Goal: Task Accomplishment & Management: Use online tool/utility

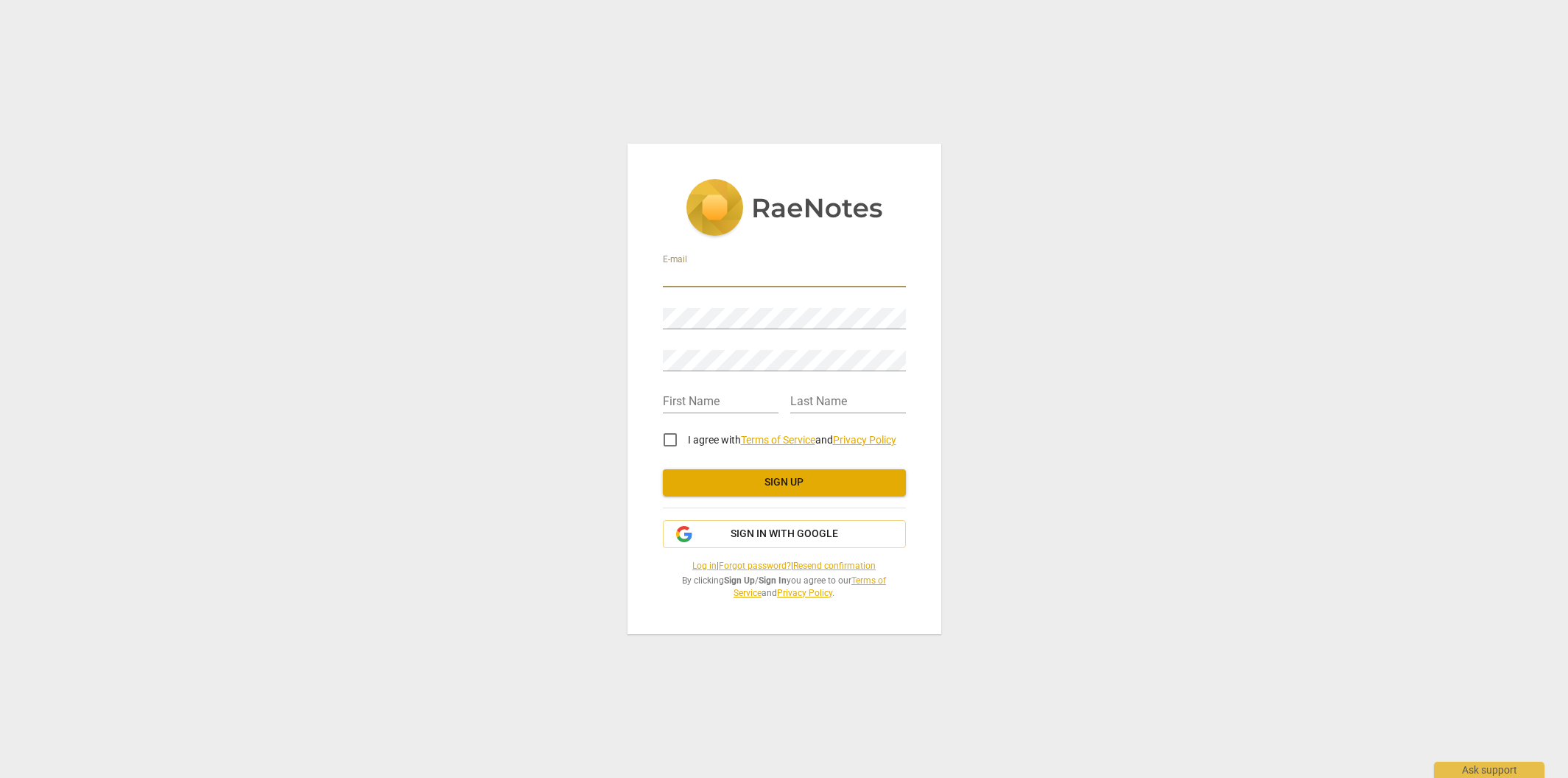
click at [692, 270] on input "email" at bounding box center [784, 277] width 243 height 21
type input "ltcoldg@gmail.com"
type input "Donald"
type input "Gomes"
click at [666, 439] on input "I agree with Terms of Service and Privacy Policy" at bounding box center [670, 439] width 35 height 35
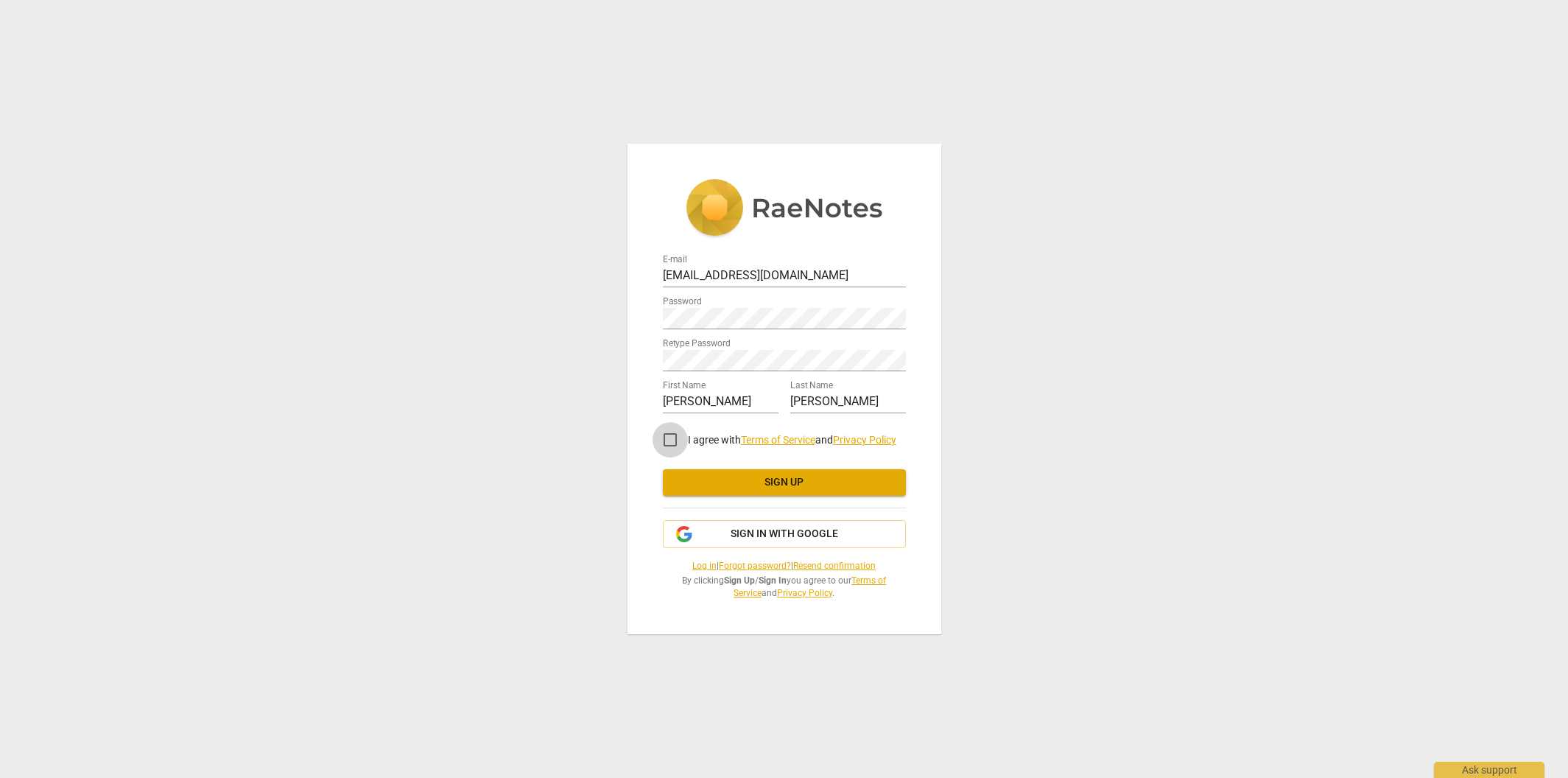
checkbox input "true"
click at [805, 480] on span "Sign up" at bounding box center [784, 483] width 220 height 15
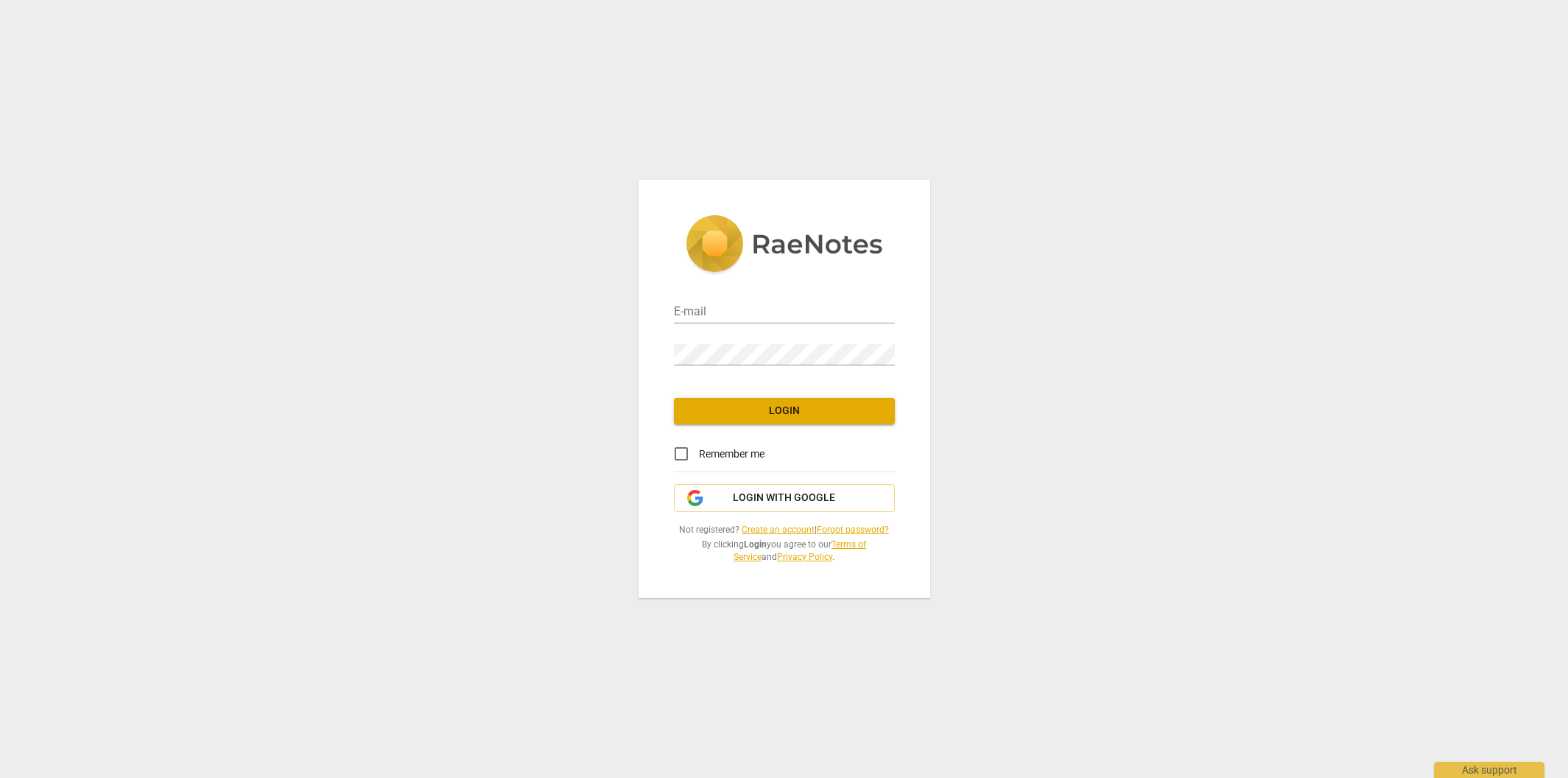
type input "ltcoldg@gmail.com"
click at [801, 413] on span "Login" at bounding box center [784, 411] width 198 height 15
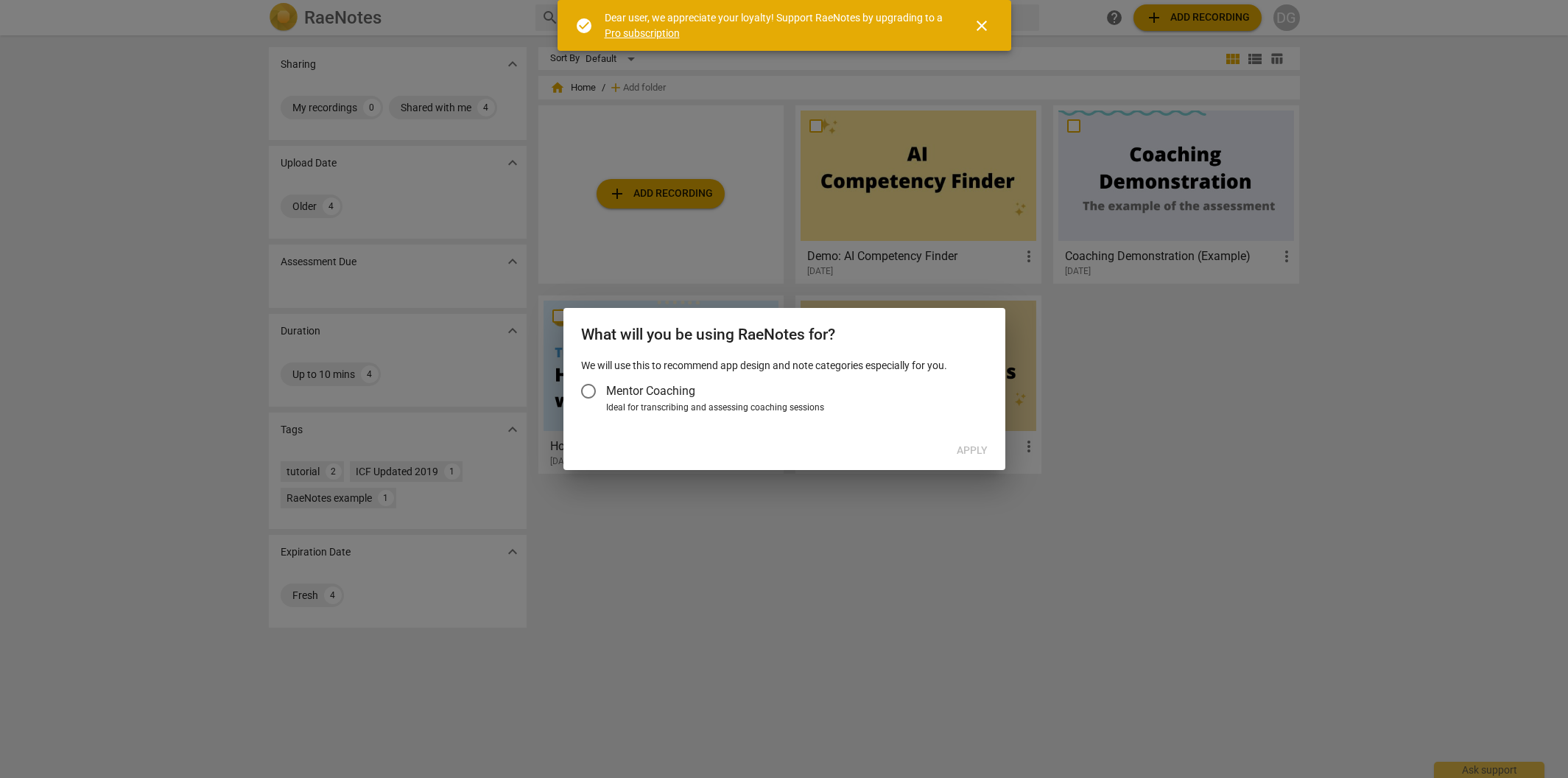
click at [975, 27] on span "close" at bounding box center [982, 26] width 18 height 18
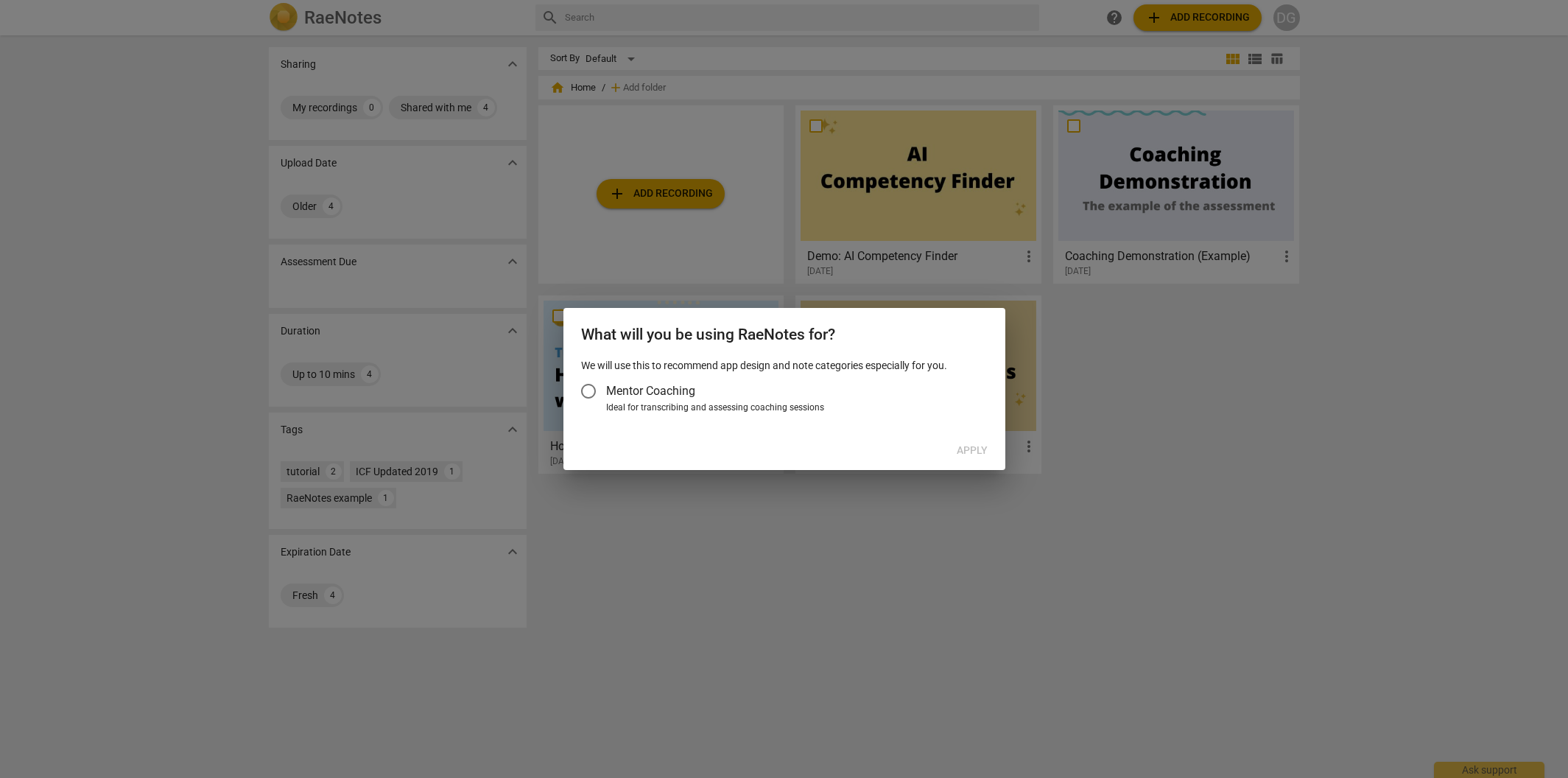
click at [1121, 330] on div at bounding box center [784, 389] width 1568 height 778
click at [587, 389] on input "Mentor Coaching" at bounding box center [588, 391] width 35 height 35
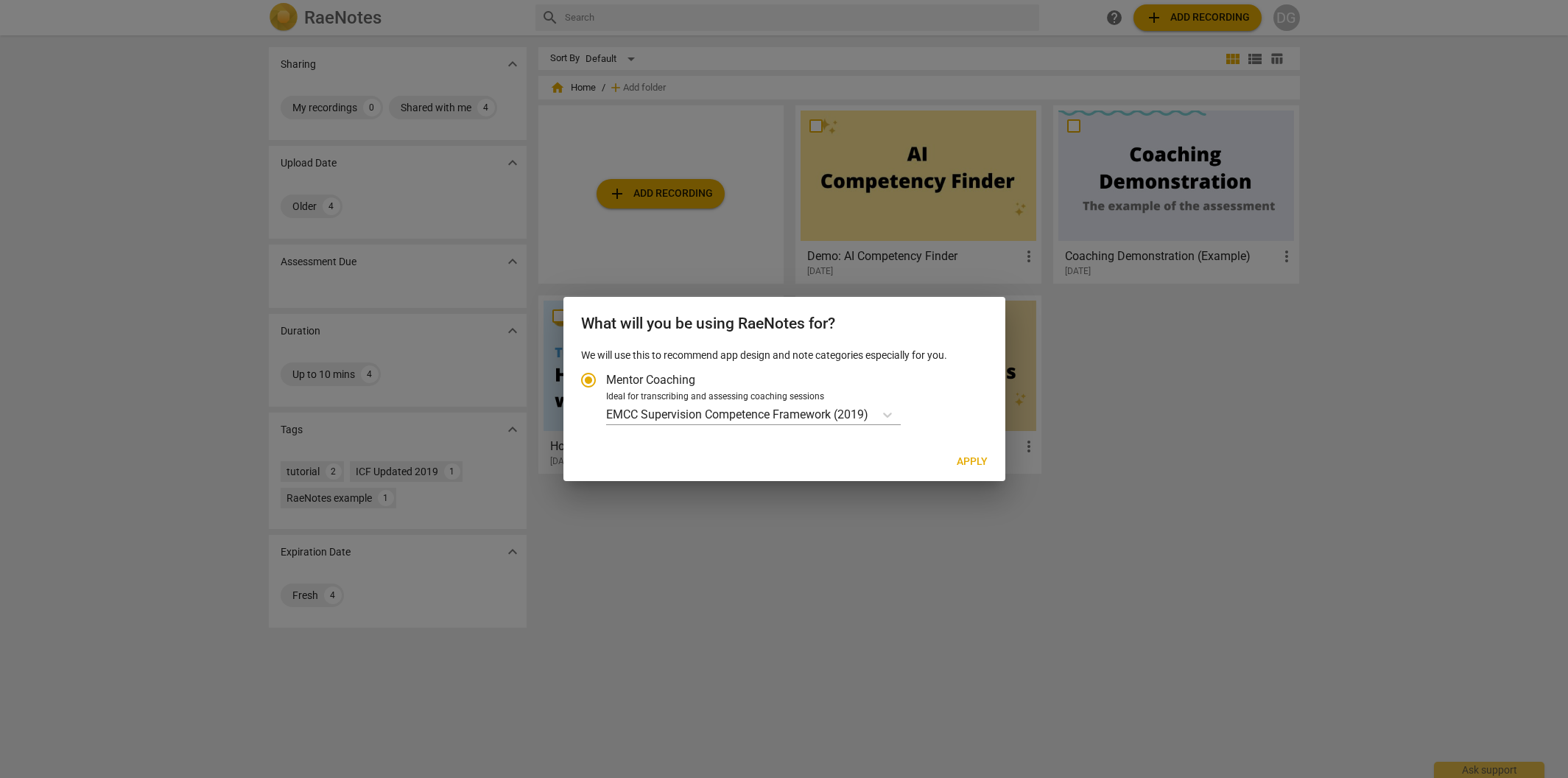
click at [966, 457] on span "Apply" at bounding box center [972, 462] width 31 height 15
radio input "false"
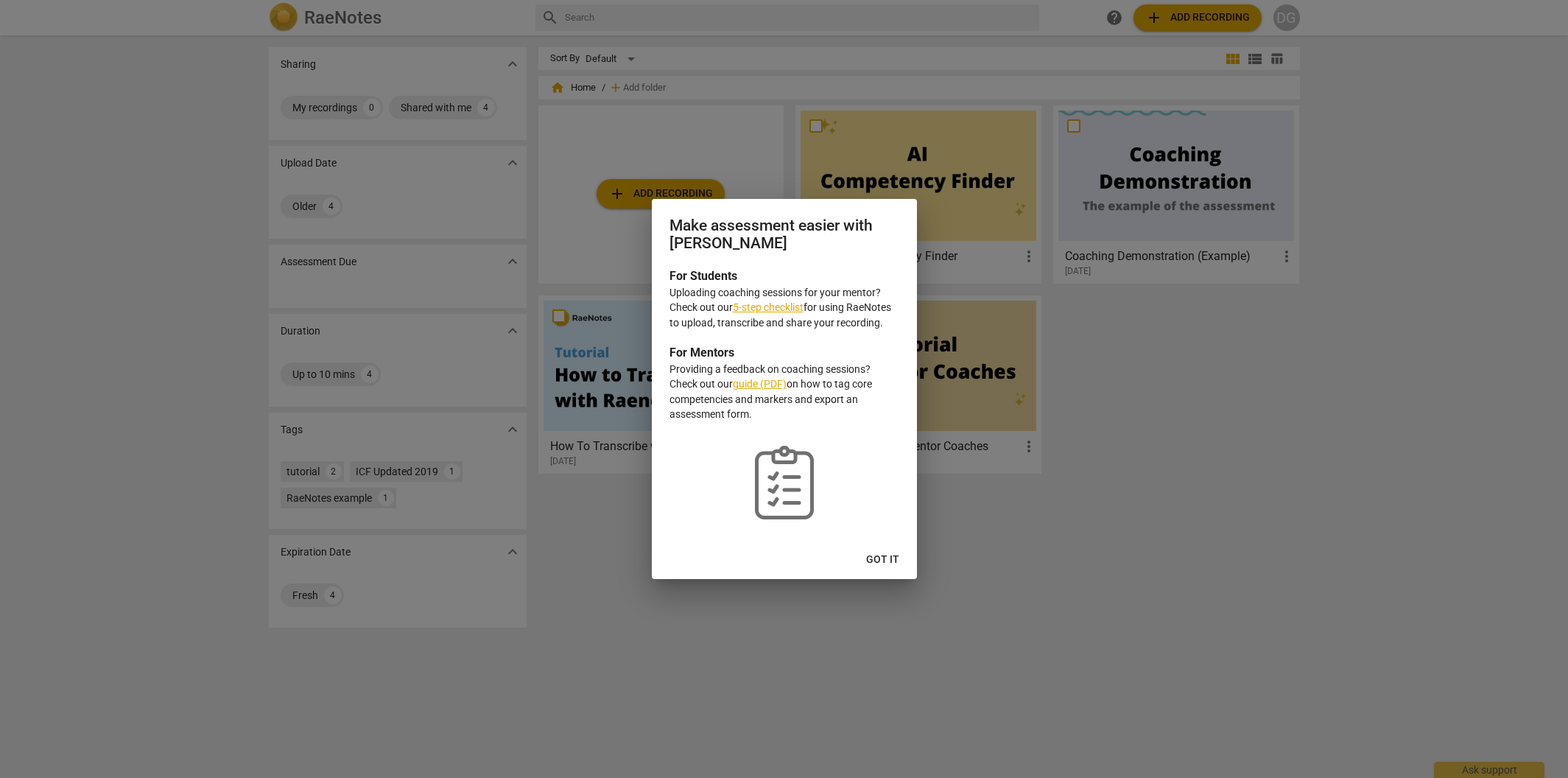
click at [782, 308] on link "5-step checklist" at bounding box center [768, 307] width 71 height 11
click at [874, 557] on span "Got it" at bounding box center [883, 560] width 33 height 15
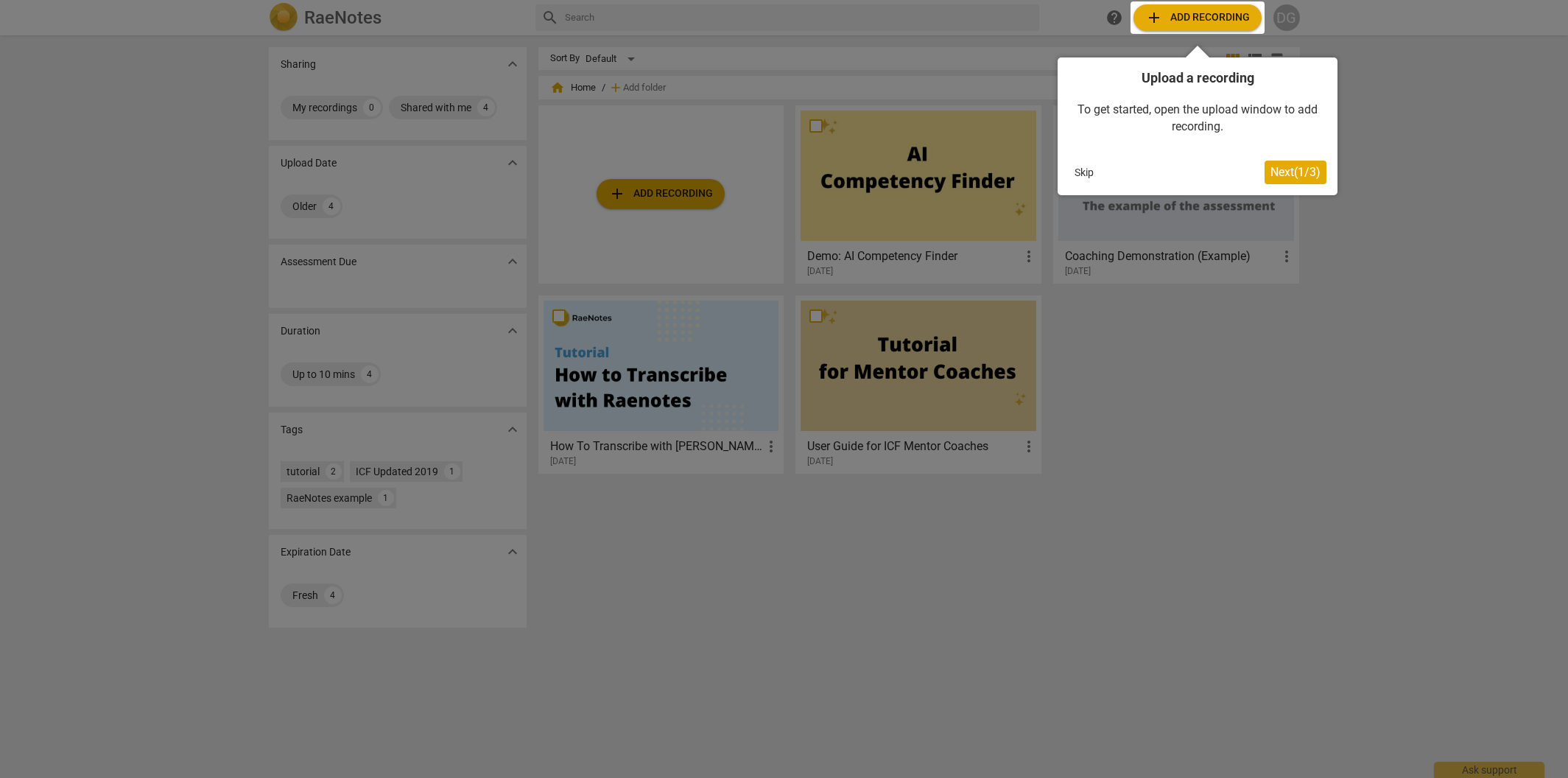
click at [1104, 176] on div "Skip" at bounding box center [1167, 172] width 196 height 22
click at [1089, 173] on button "Skip" at bounding box center [1085, 172] width 31 height 22
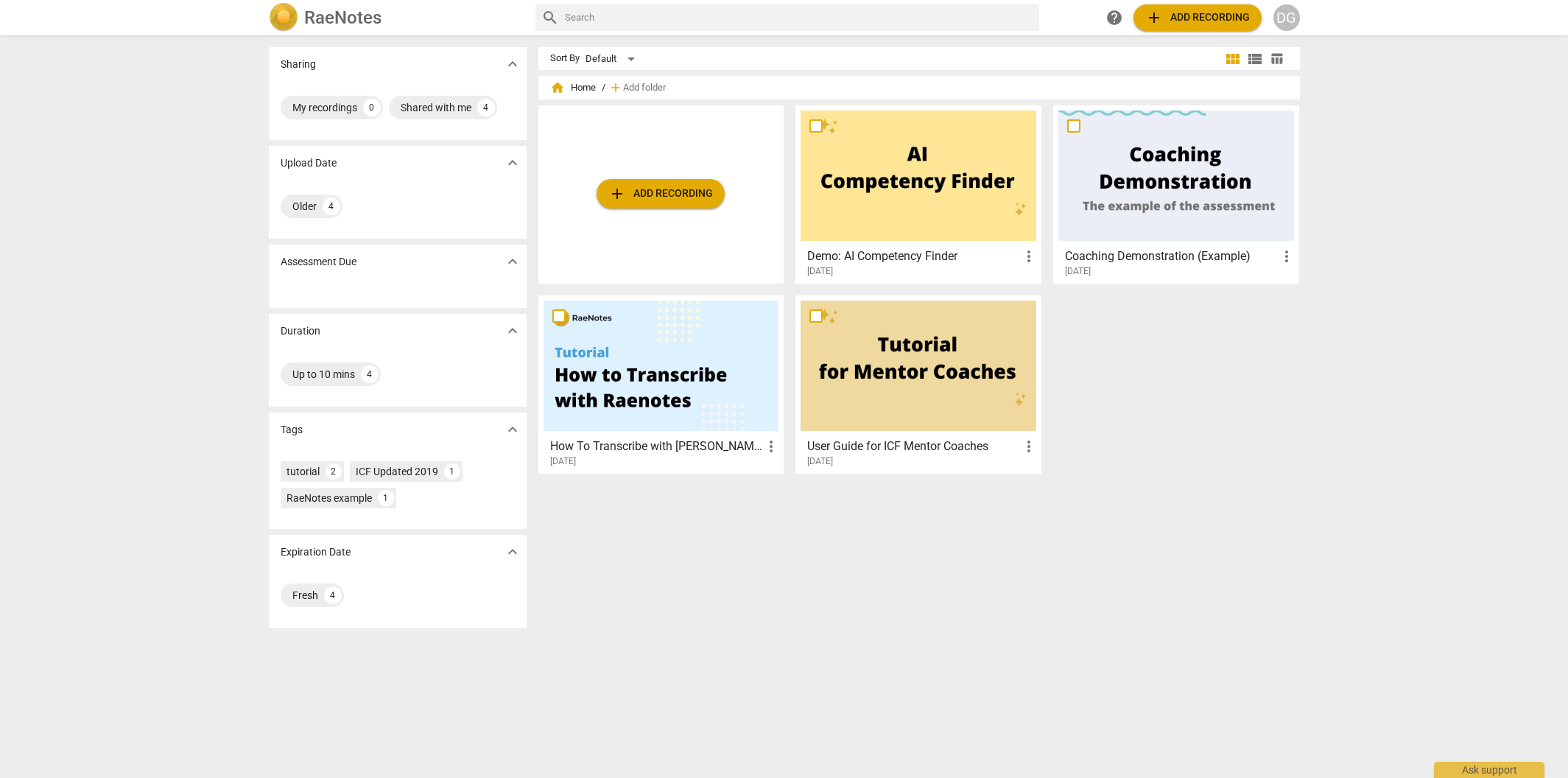
click at [767, 444] on span "more_vert" at bounding box center [771, 447] width 18 height 18
click at [661, 449] on div at bounding box center [784, 389] width 1568 height 778
click at [650, 439] on h3 "How To Transcribe with [PERSON_NAME]" at bounding box center [657, 447] width 213 height 18
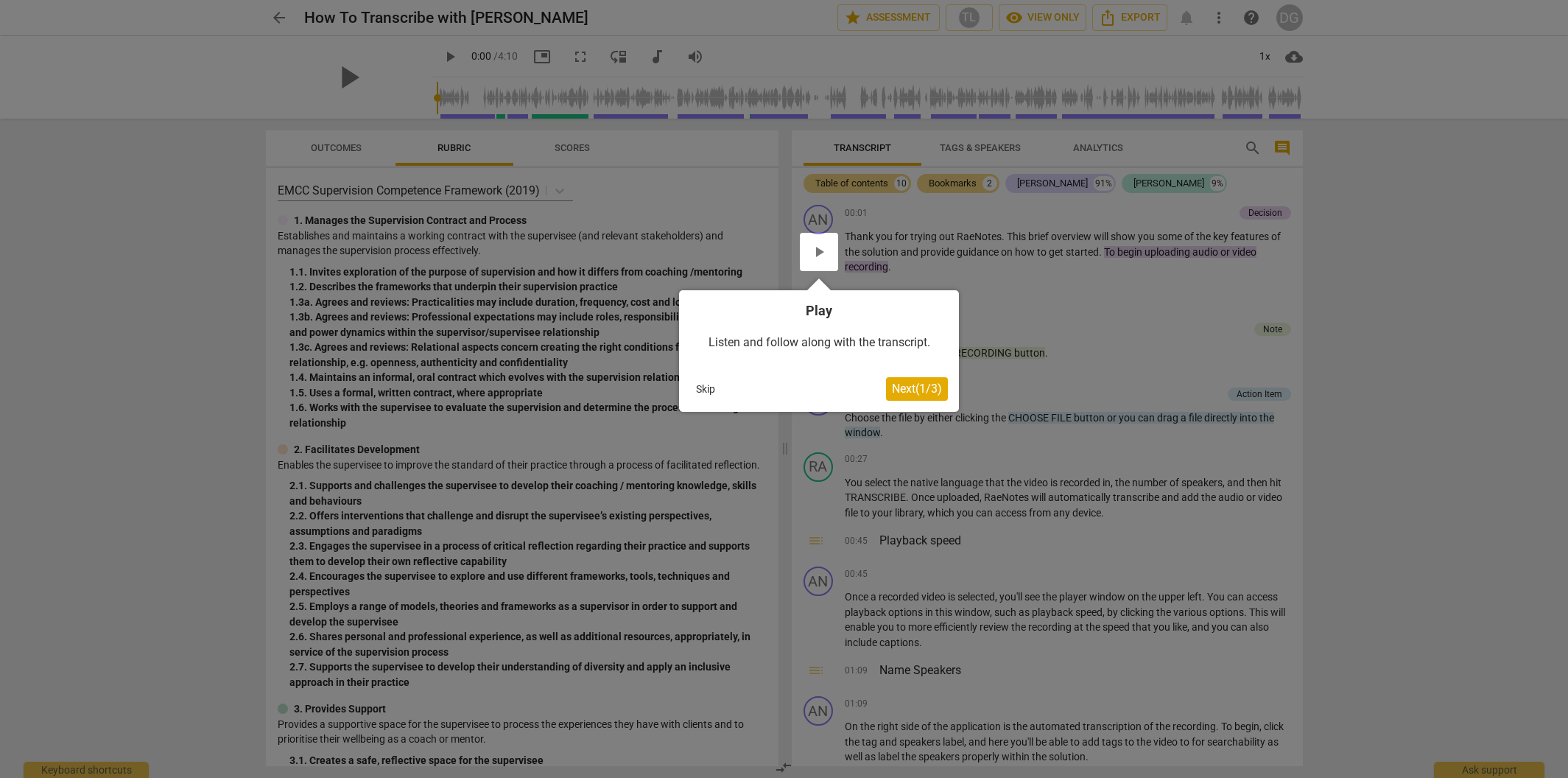
click at [898, 391] on span "Next ( 1 / 3 )" at bounding box center [917, 388] width 50 height 14
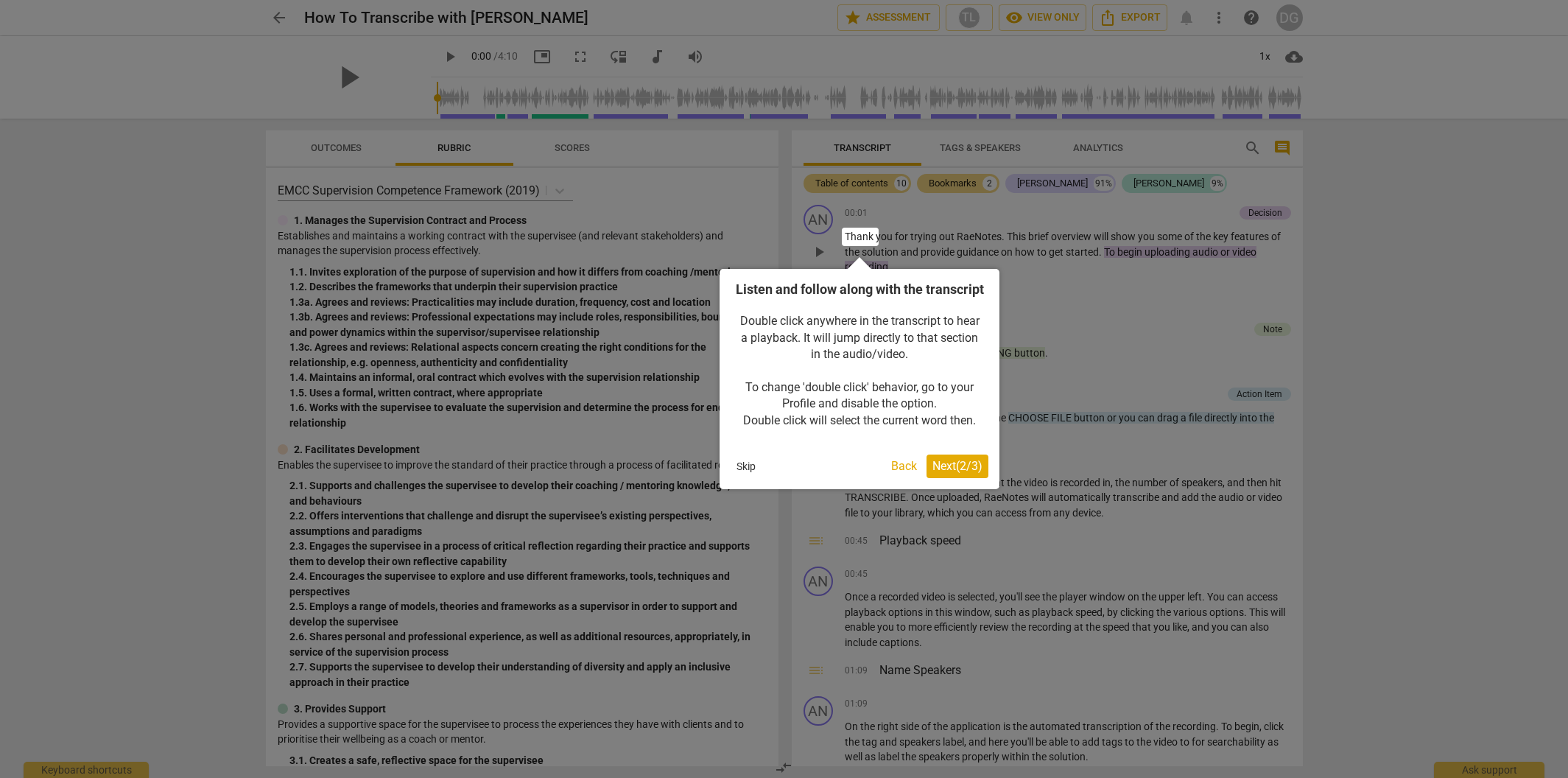
click at [743, 478] on button "Skip" at bounding box center [746, 465] width 31 height 22
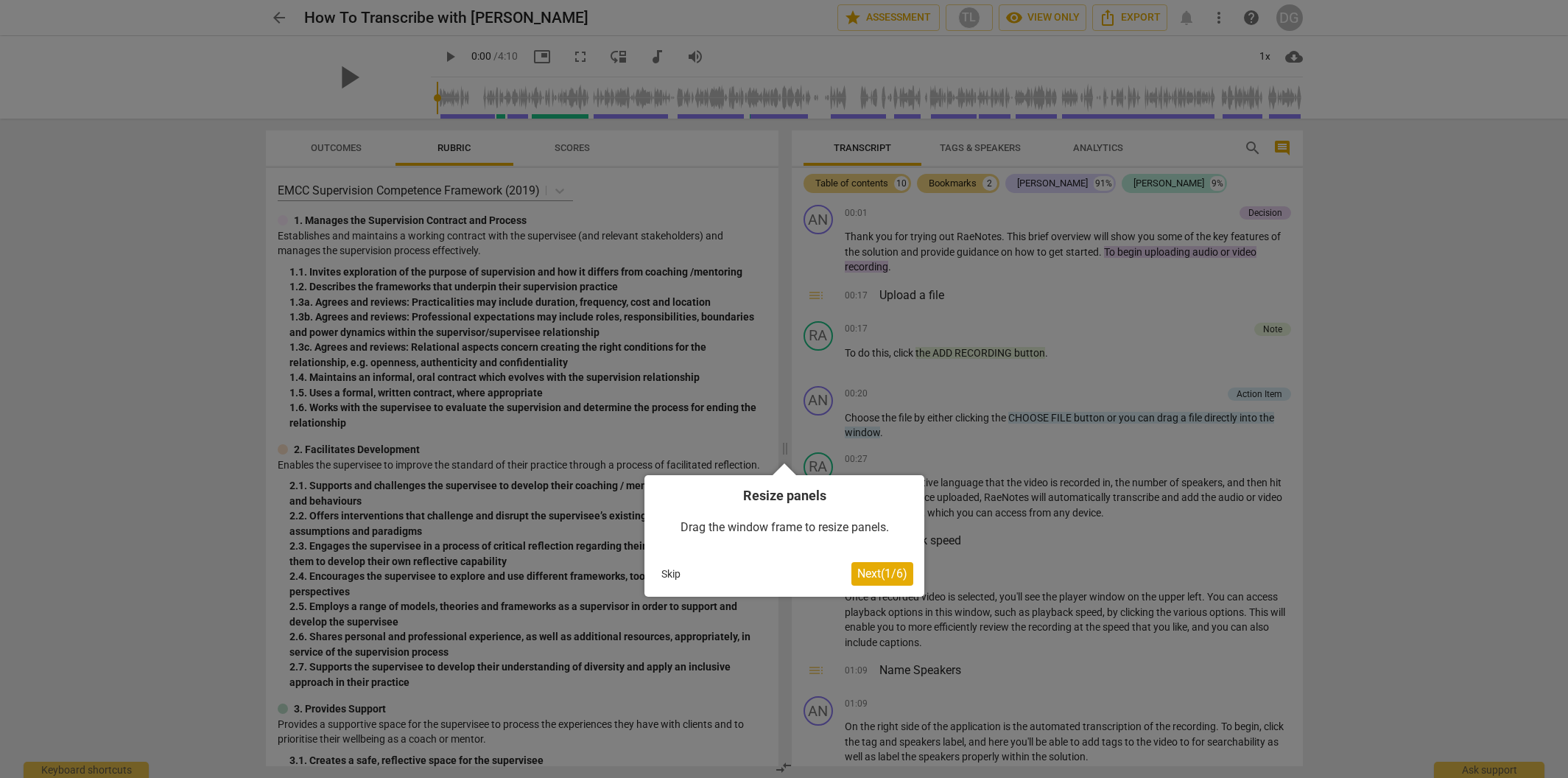
click at [663, 570] on button "Skip" at bounding box center [671, 574] width 31 height 22
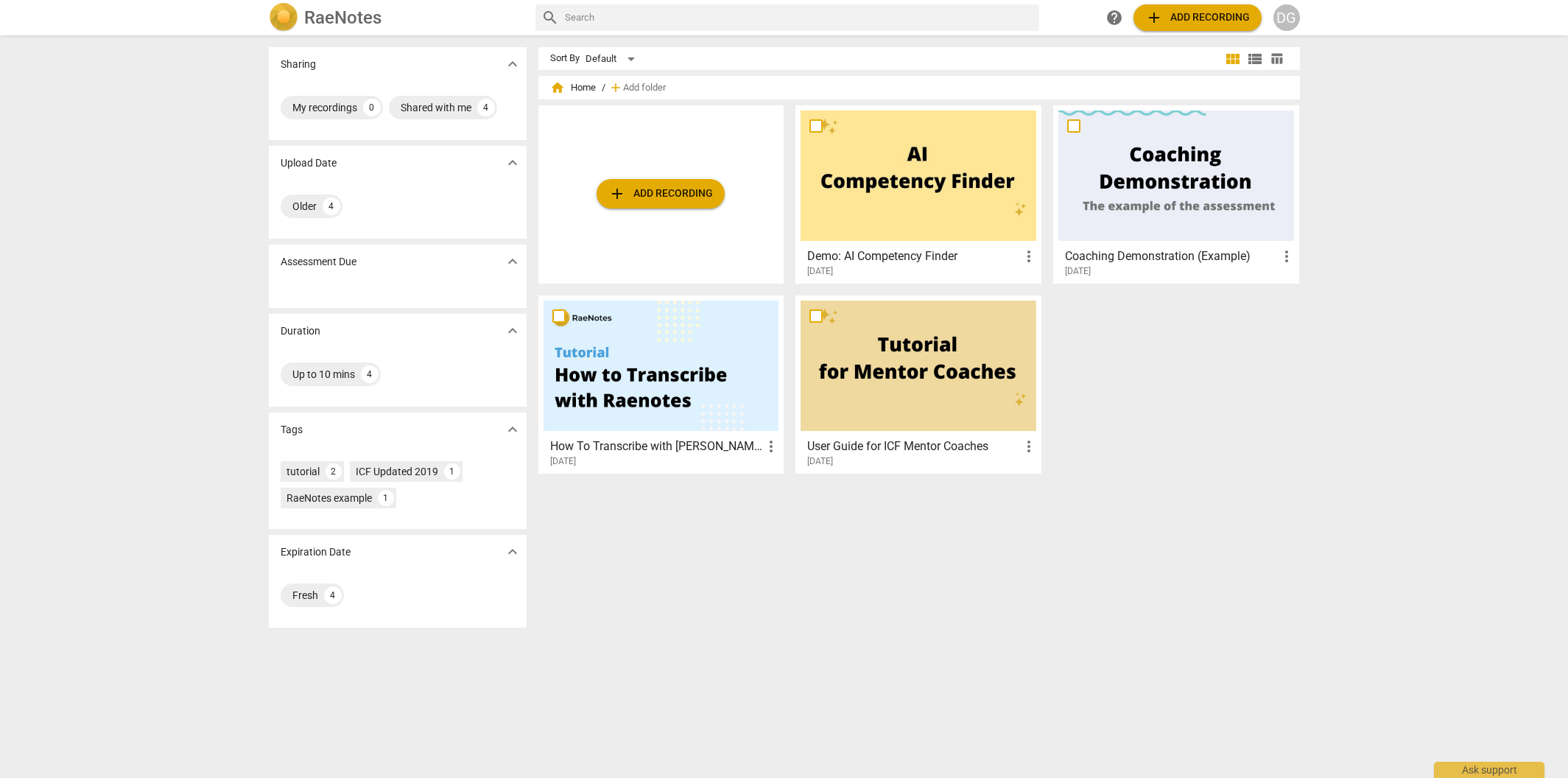
click at [338, 20] on h2 "RaeNotes" at bounding box center [343, 17] width 77 height 20
click at [627, 57] on div "Default" at bounding box center [613, 59] width 55 height 24
click at [797, 89] on div at bounding box center [784, 389] width 1568 height 778
click at [646, 87] on span "Add folder" at bounding box center [644, 88] width 43 height 11
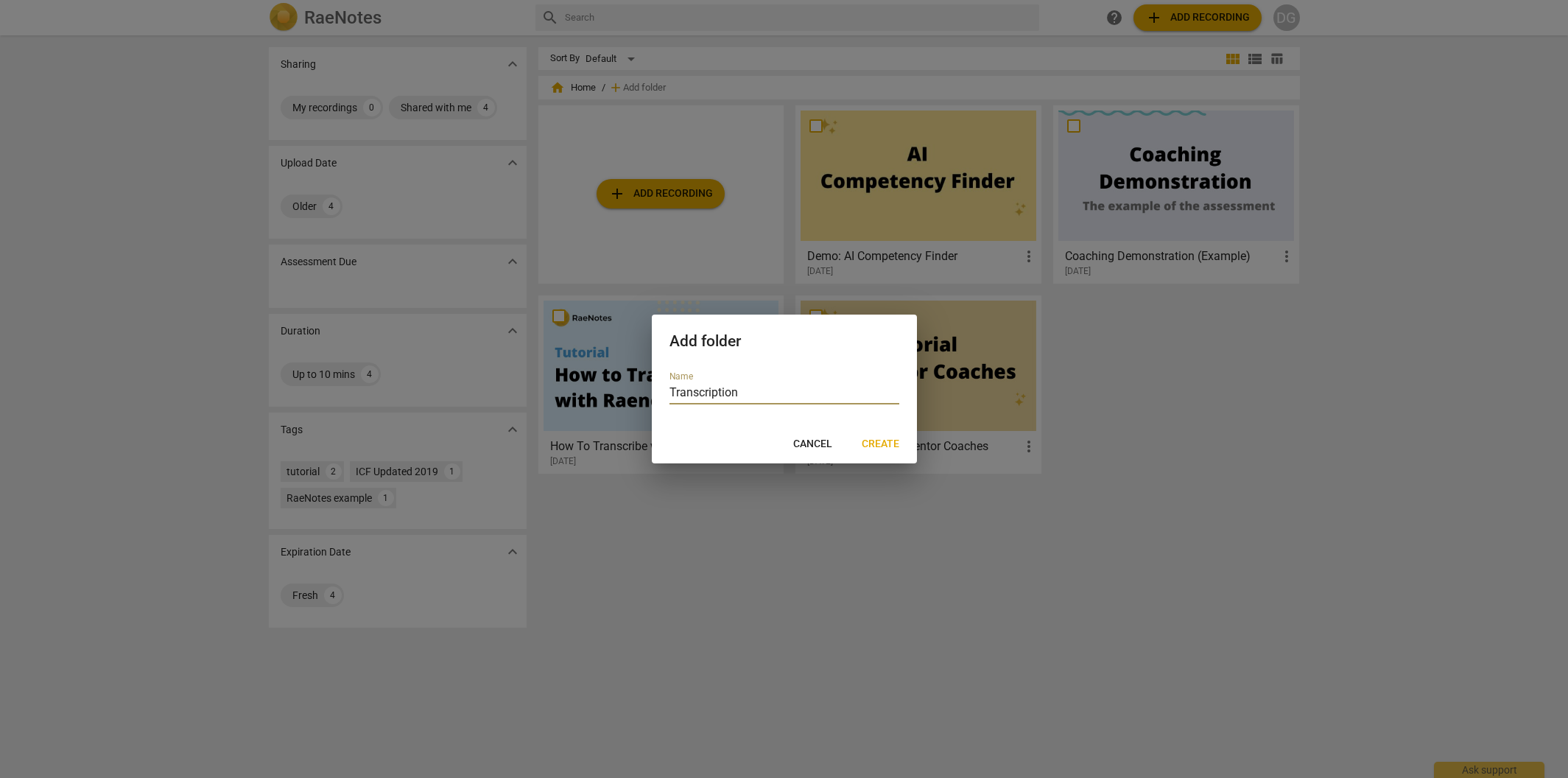
type input "Transcriptions"
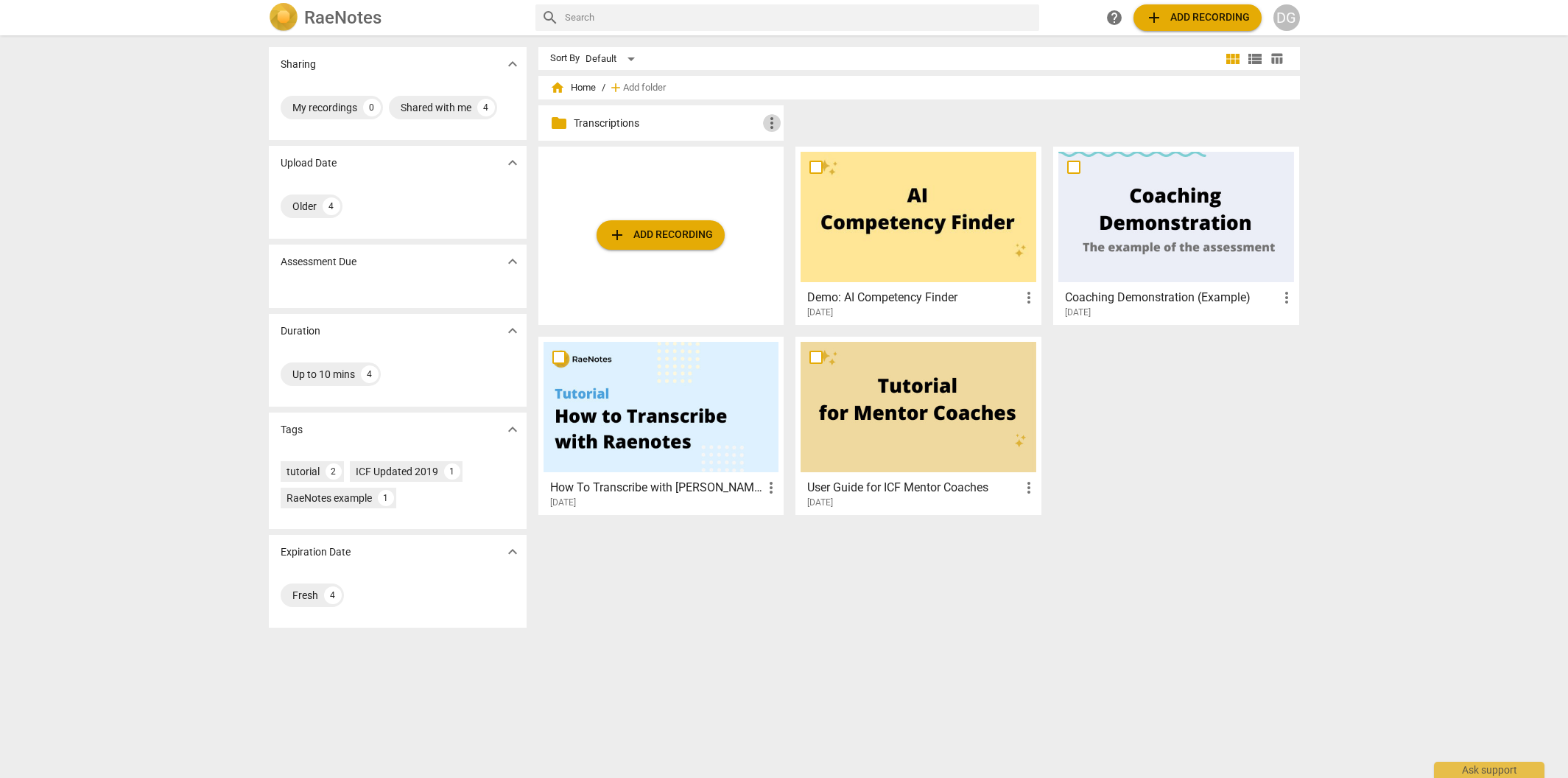
click at [774, 126] on span "more_vert" at bounding box center [772, 123] width 18 height 18
click at [1240, 397] on div at bounding box center [784, 389] width 1568 height 778
click at [1273, 59] on span "table_chart" at bounding box center [1277, 58] width 14 height 14
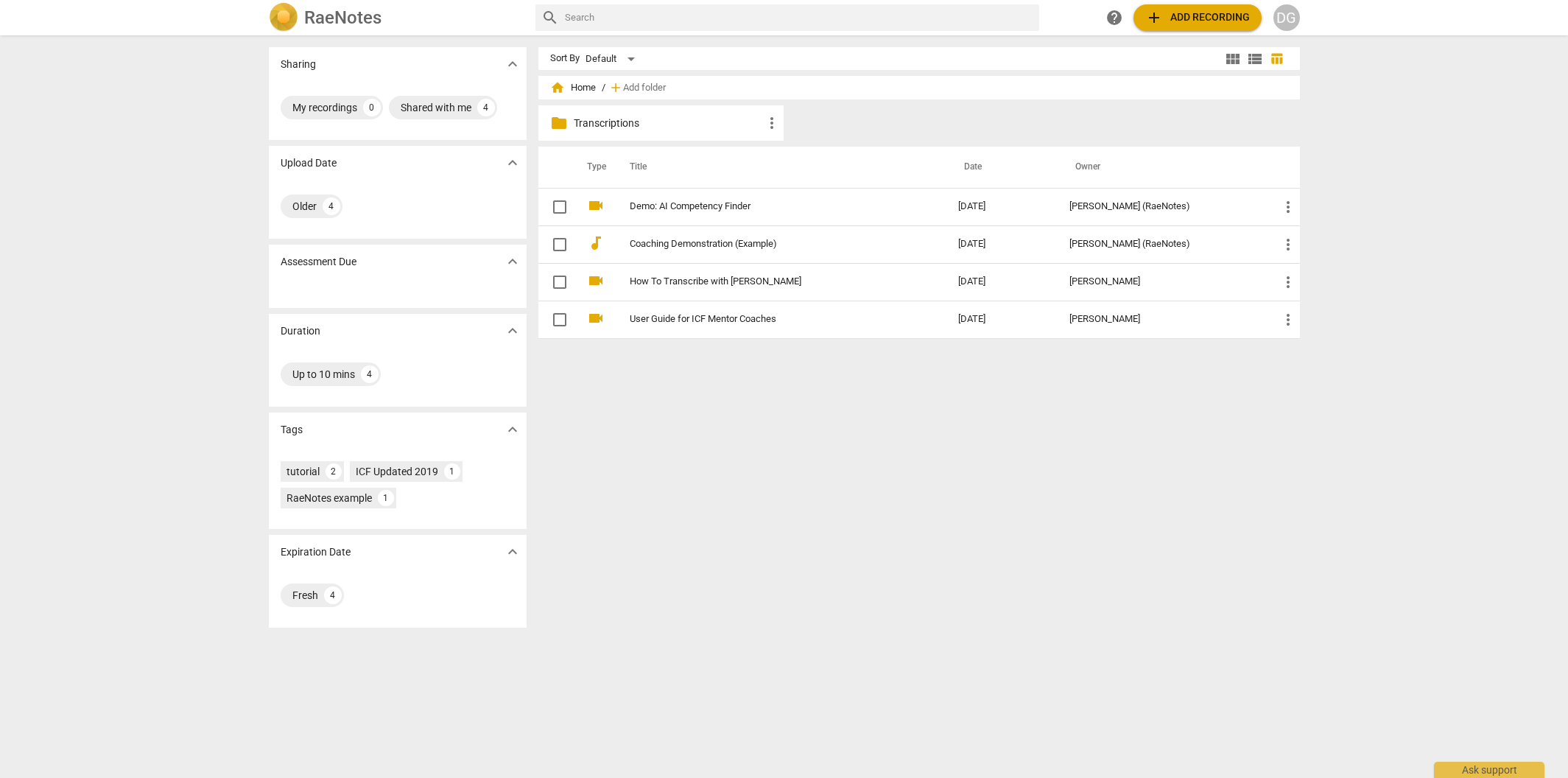
click at [370, 265] on div "Assessment Due expand_more" at bounding box center [397, 262] width 258 height 34
click at [508, 164] on span "expand_more" at bounding box center [513, 163] width 18 height 18
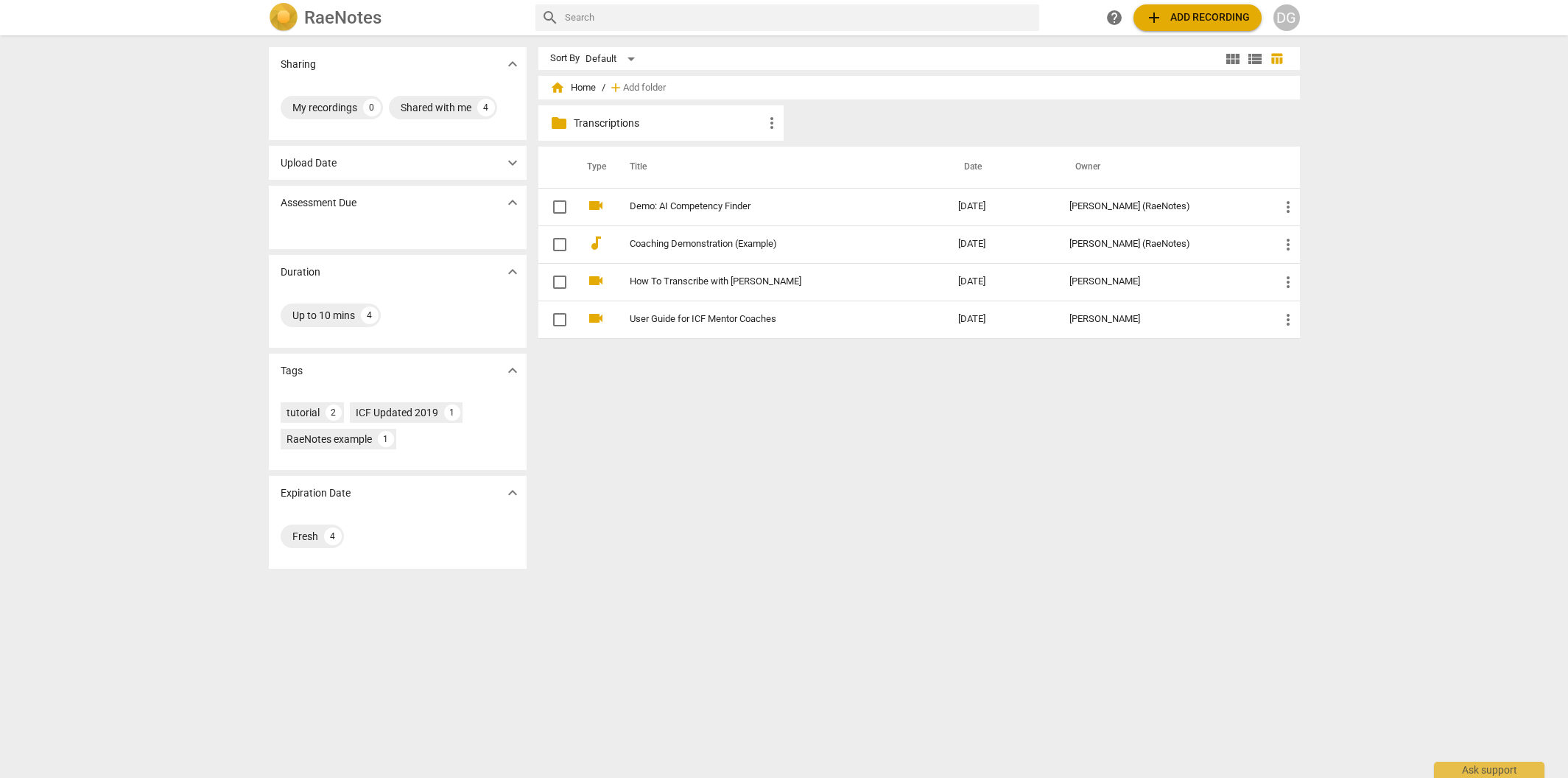
click at [508, 164] on span "expand_more" at bounding box center [513, 163] width 18 height 18
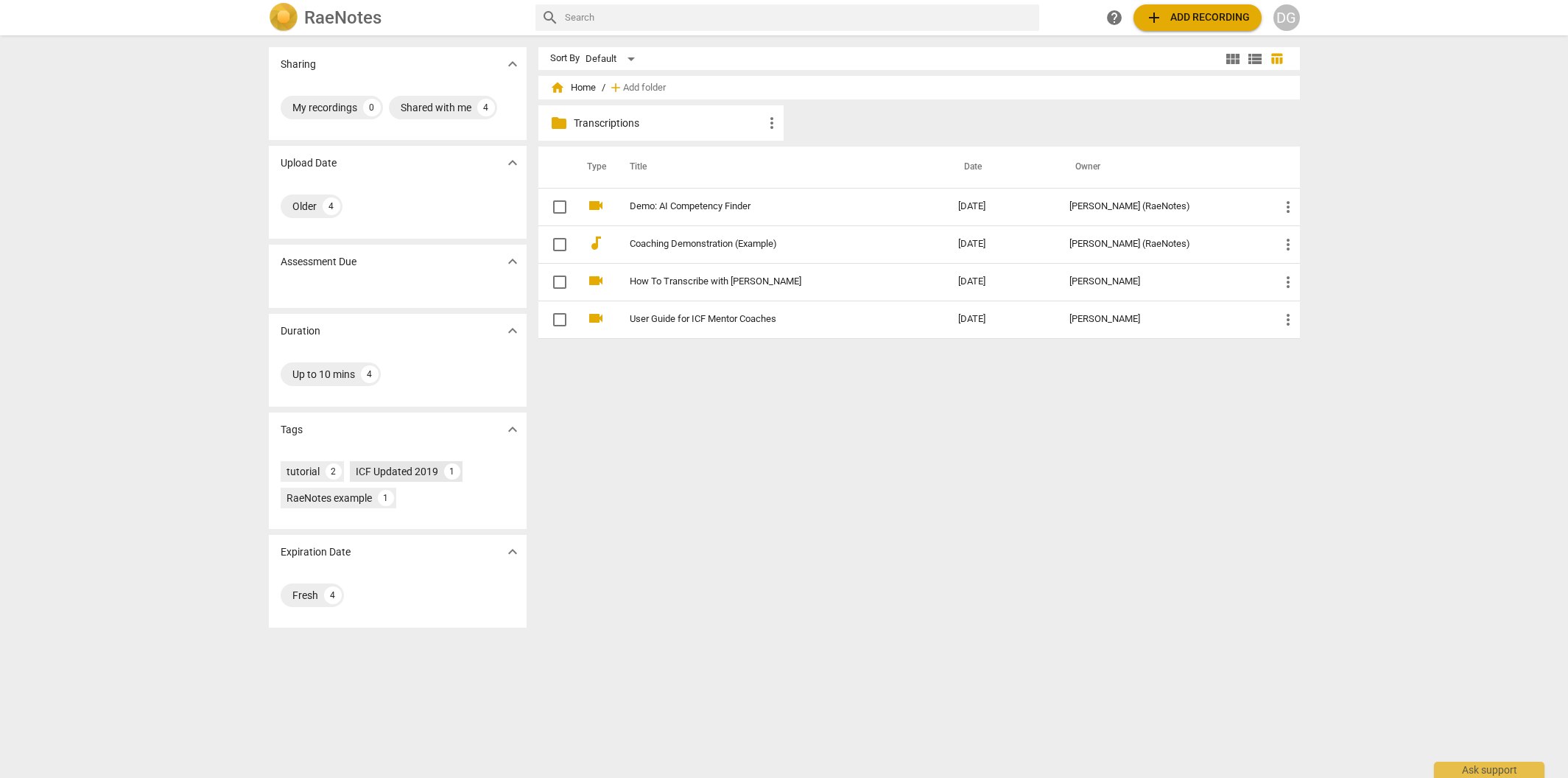
click at [426, 470] on div "ICF Updated 2019" at bounding box center [396, 471] width 82 height 15
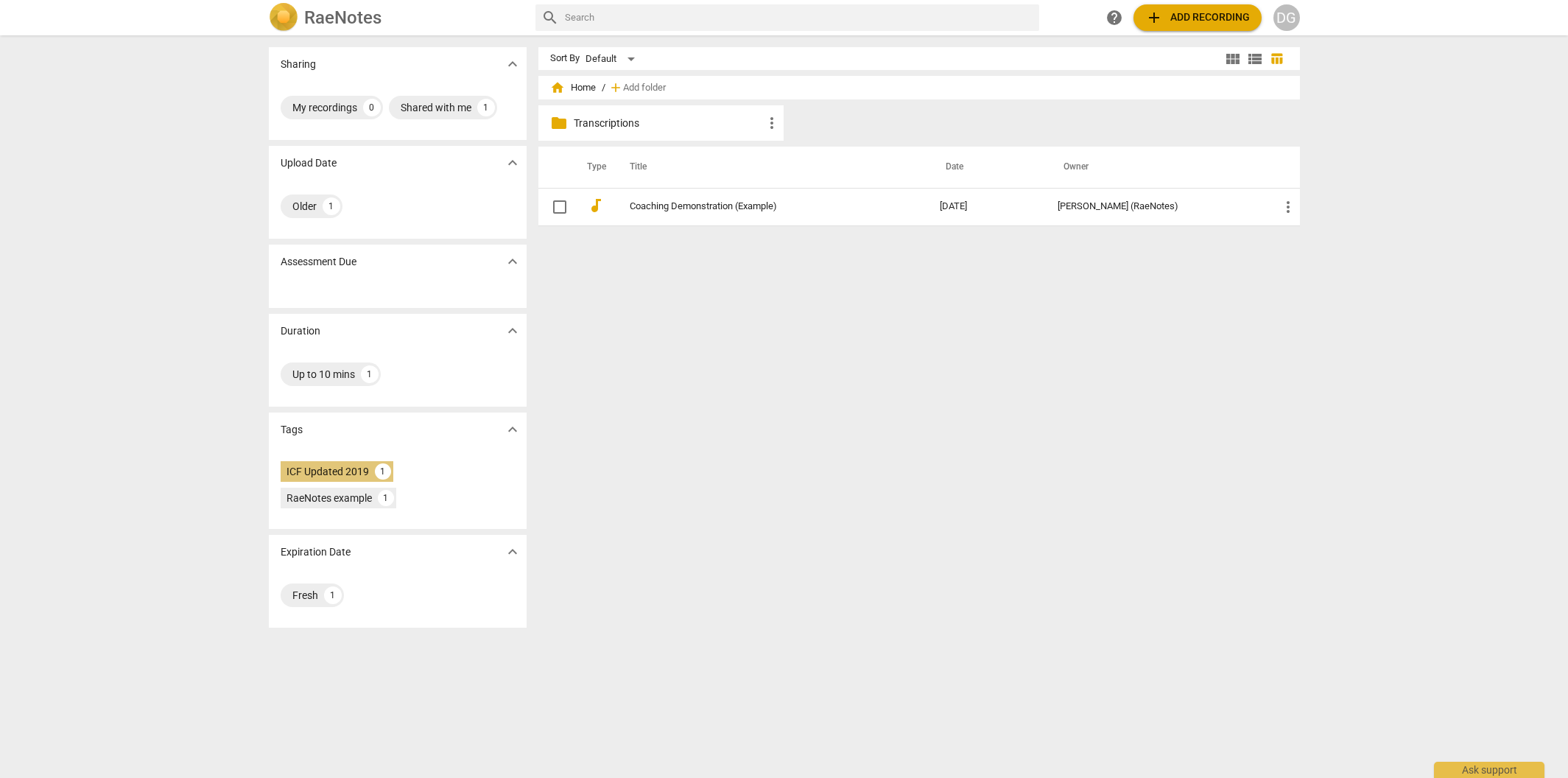
click at [317, 473] on div "ICF Updated 2019" at bounding box center [327, 471] width 82 height 15
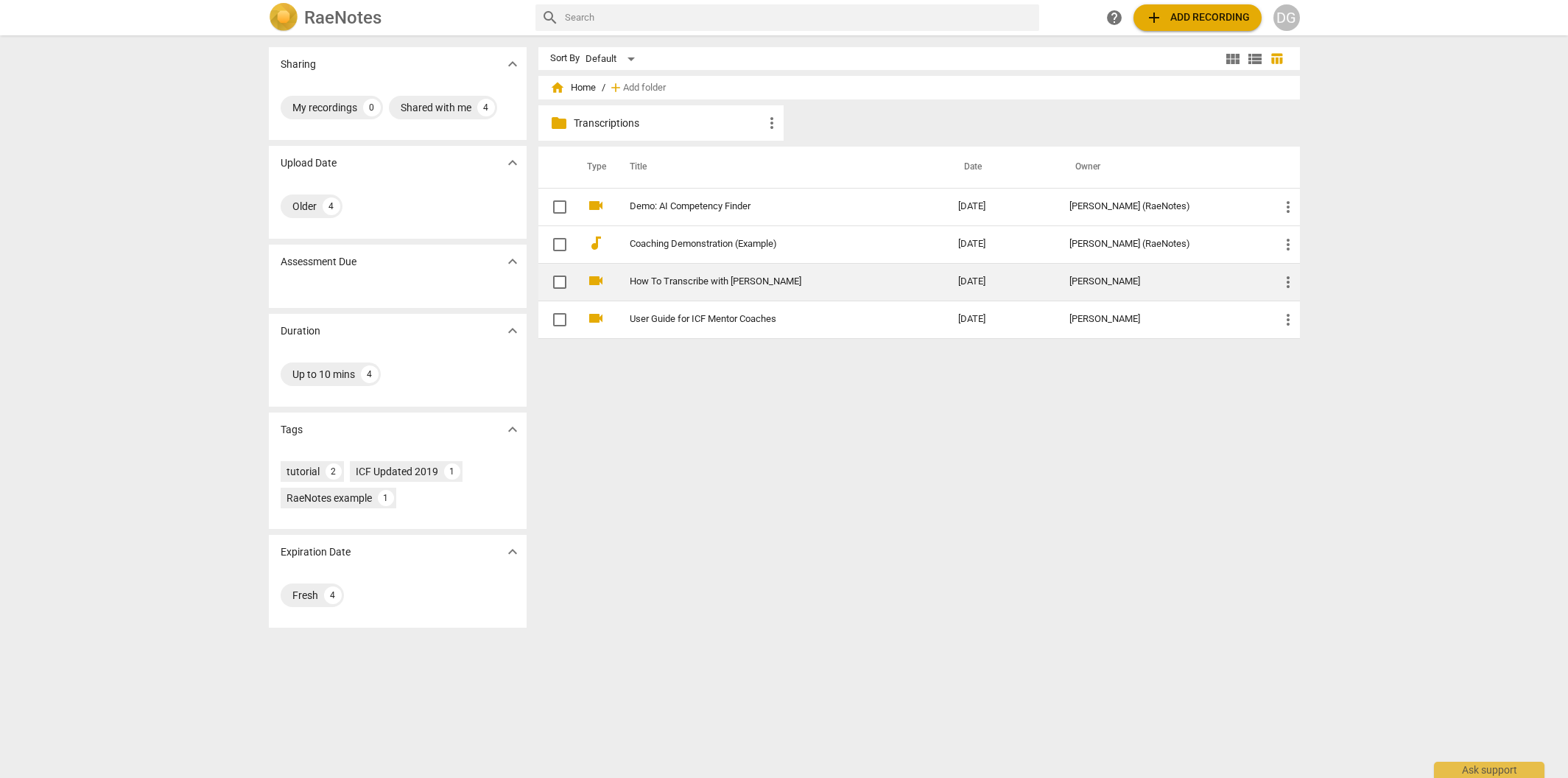
click at [713, 272] on td "How To Transcribe with [PERSON_NAME]" at bounding box center [779, 282] width 334 height 37
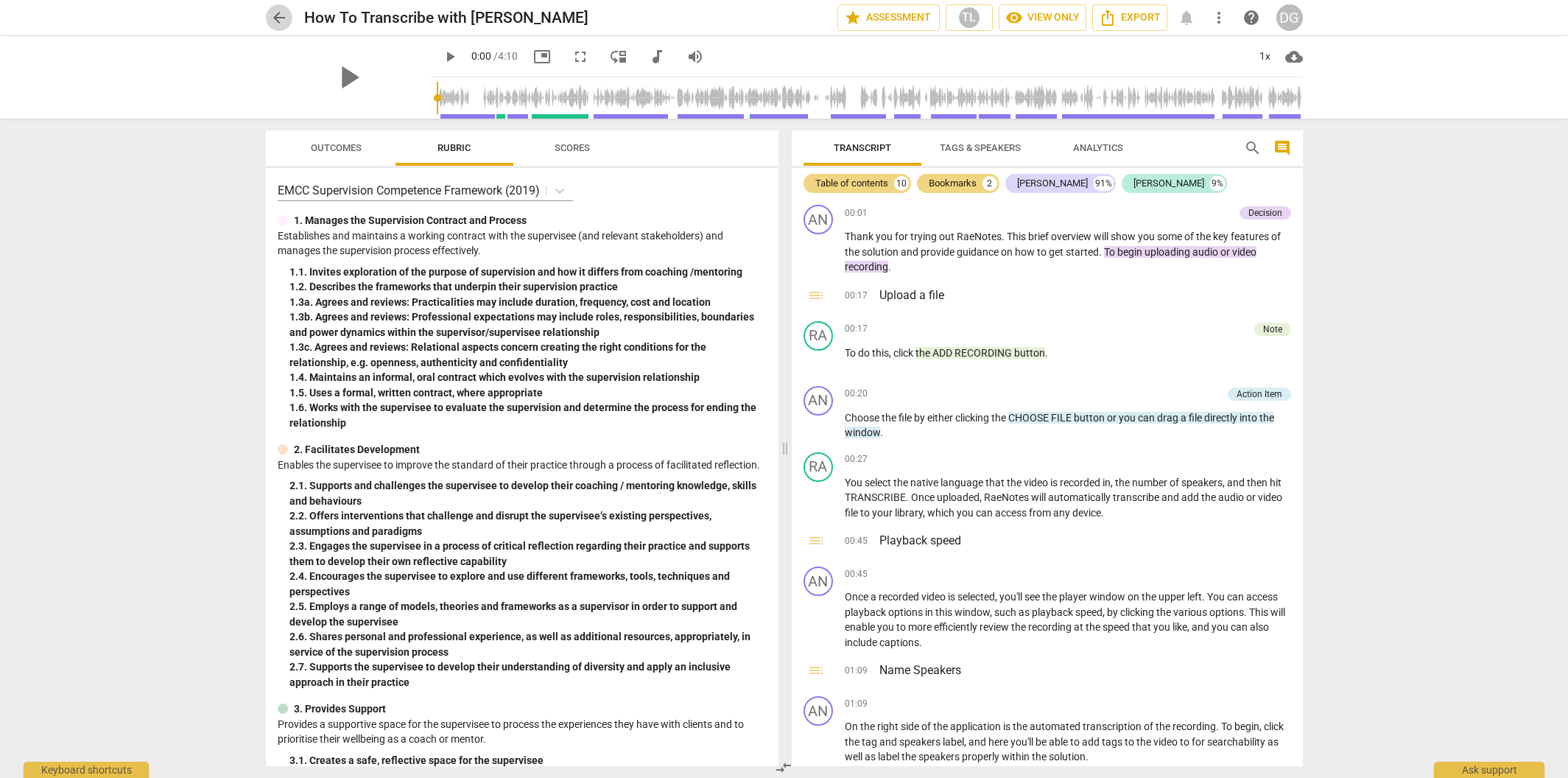
click at [275, 20] on span "arrow_back" at bounding box center [279, 18] width 18 height 18
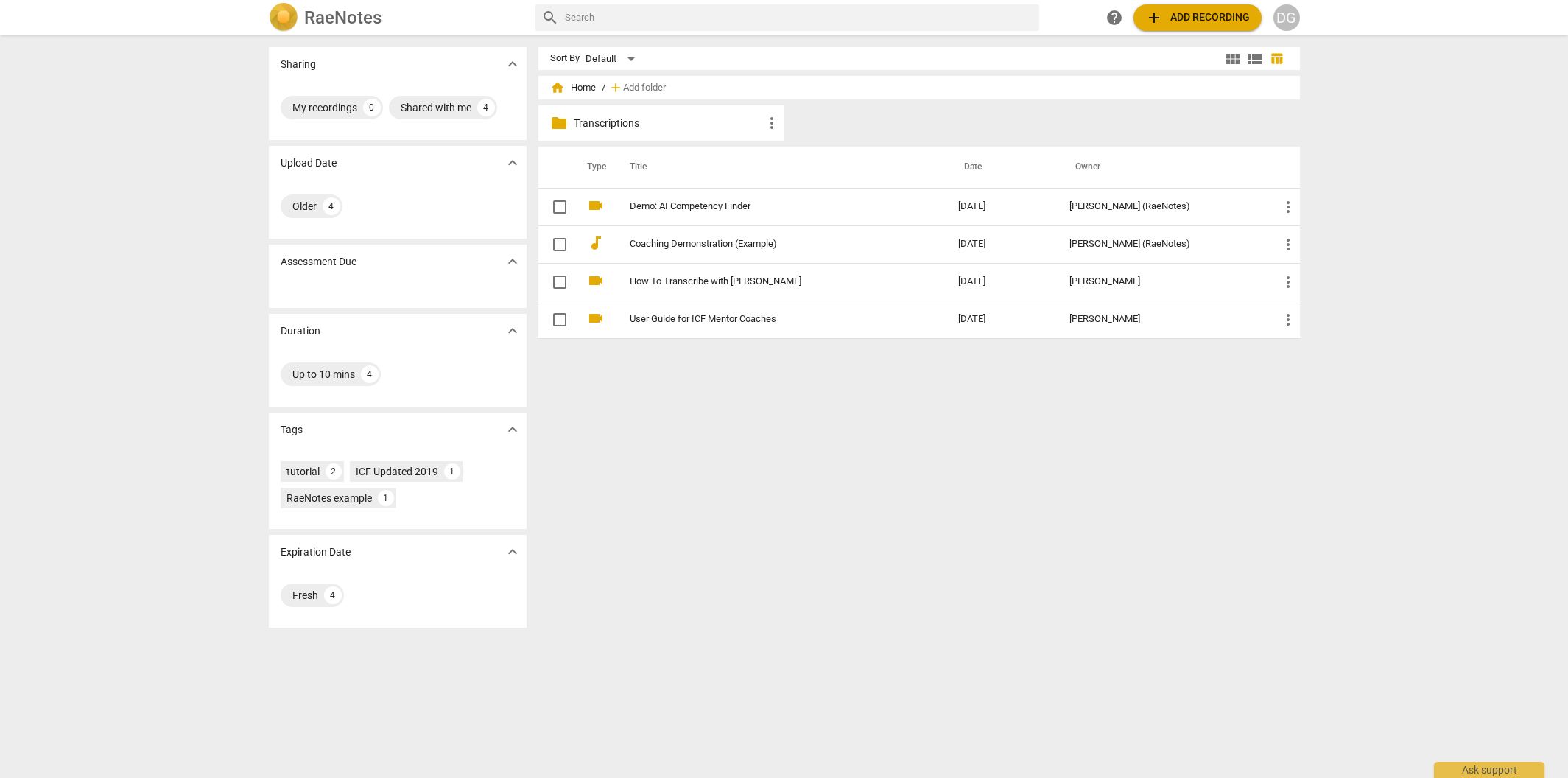
click at [618, 22] on input "text" at bounding box center [799, 17] width 469 height 24
click at [1234, 54] on span "view_module" at bounding box center [1234, 59] width 18 height 18
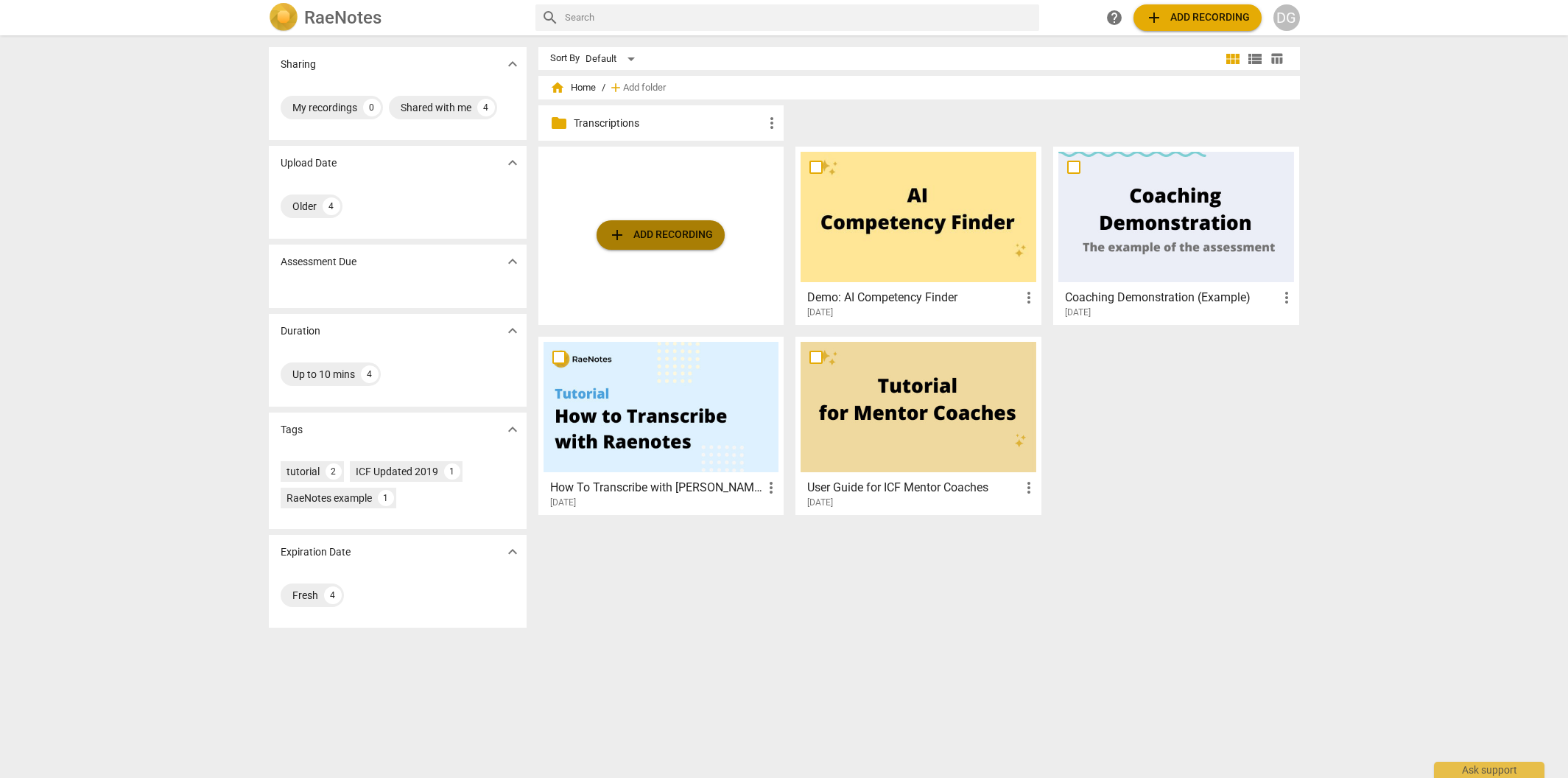
click at [666, 232] on span "add Add recording" at bounding box center [661, 235] width 105 height 18
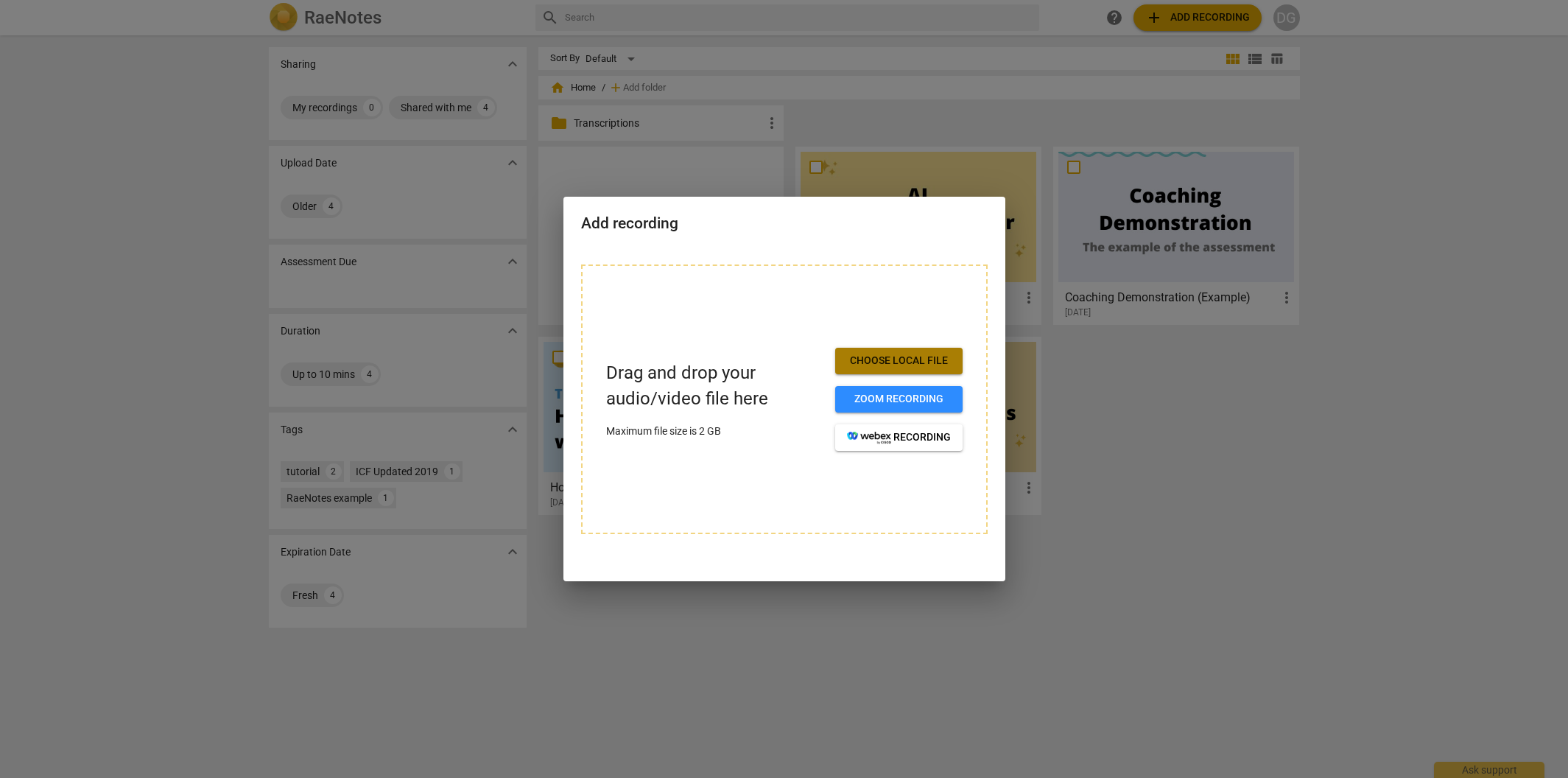
click at [872, 366] on span "Choose local file" at bounding box center [899, 361] width 104 height 15
click at [1098, 536] on div at bounding box center [784, 389] width 1568 height 778
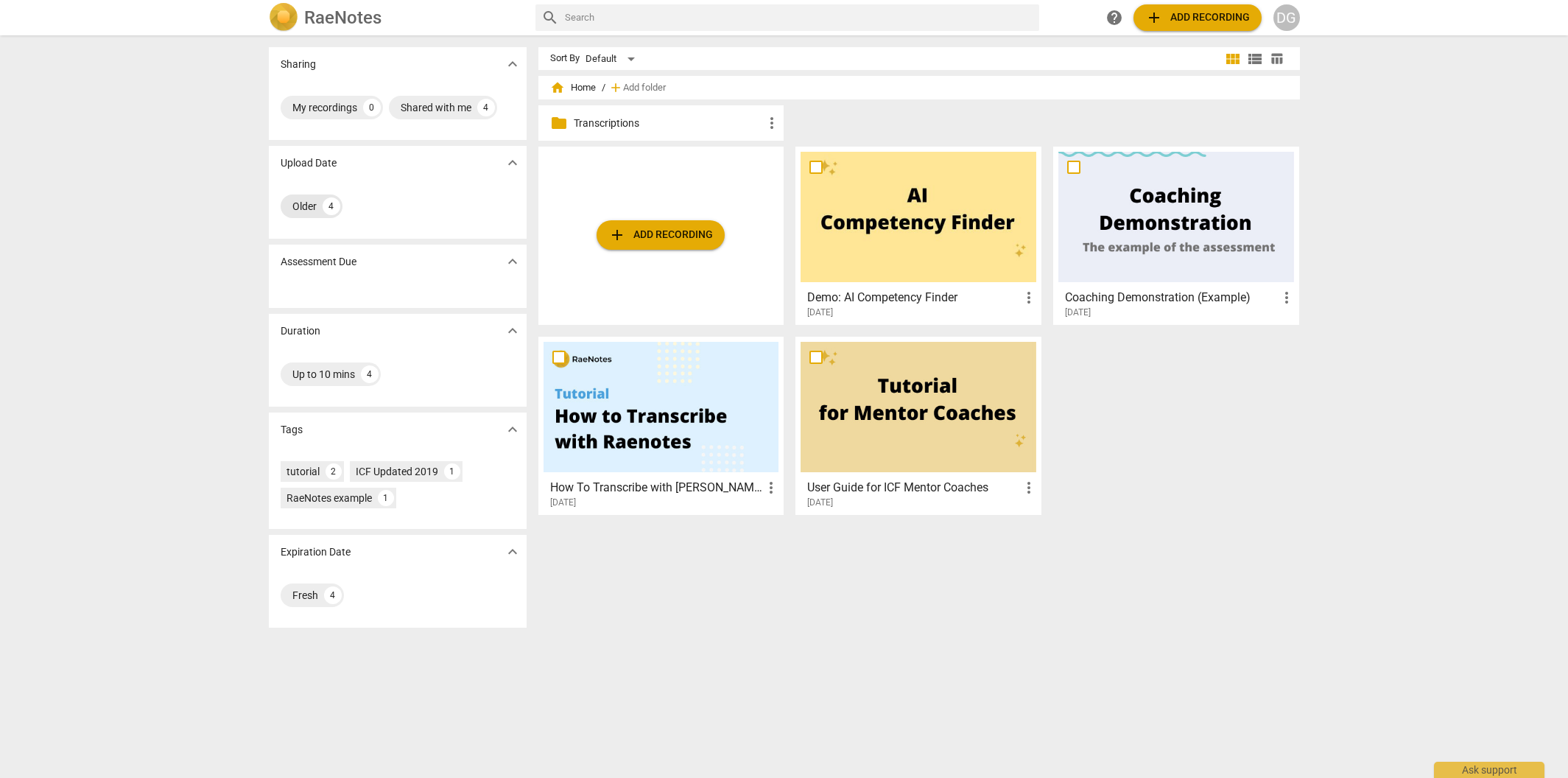
click at [317, 206] on div "Older 4" at bounding box center [312, 206] width 62 height 24
click at [335, 110] on div "My recordings" at bounding box center [325, 107] width 65 height 15
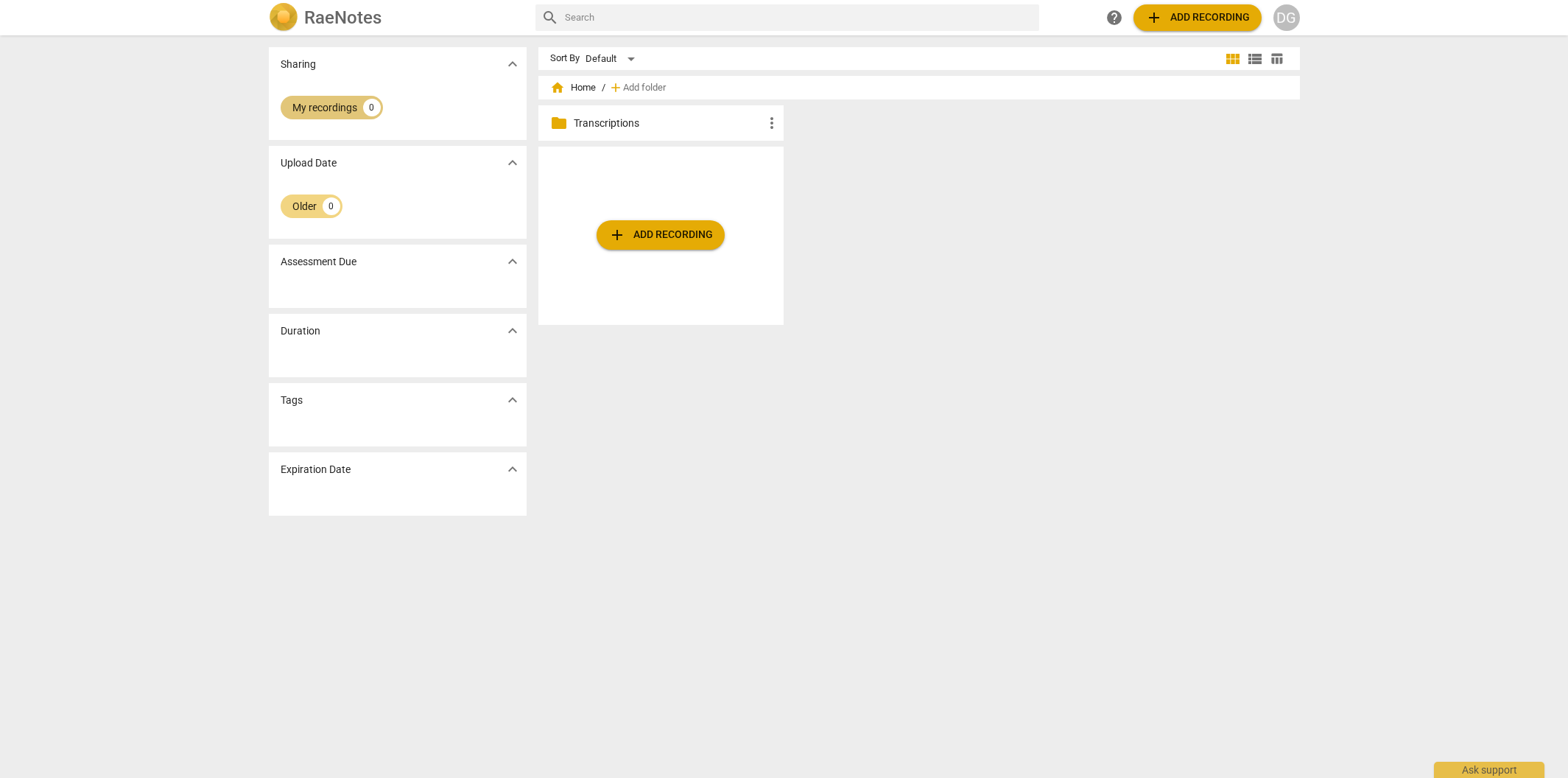
click at [335, 110] on div "My recordings" at bounding box center [325, 107] width 65 height 15
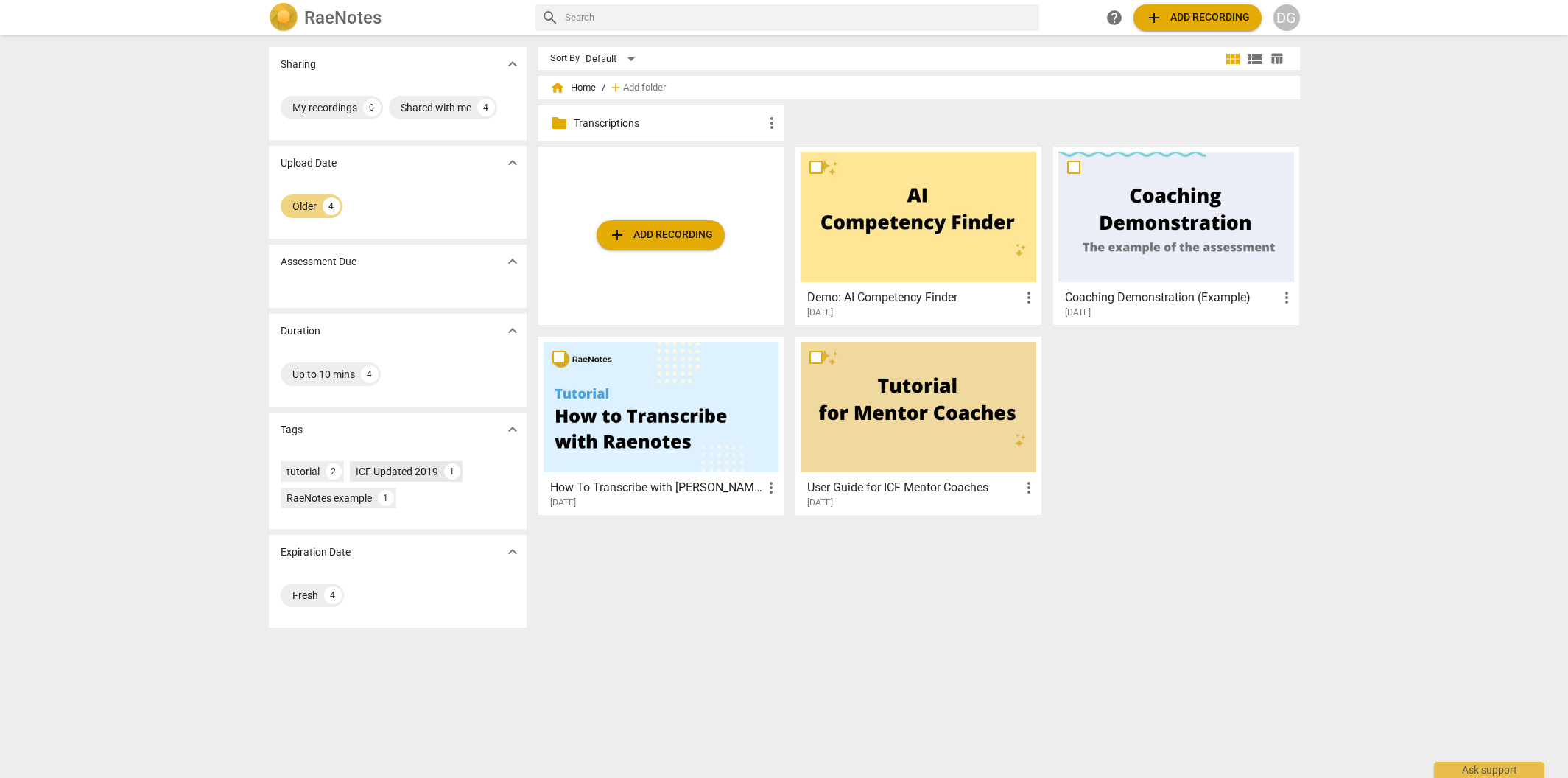
click at [385, 467] on div "ICF Updated 2019" at bounding box center [396, 471] width 82 height 15
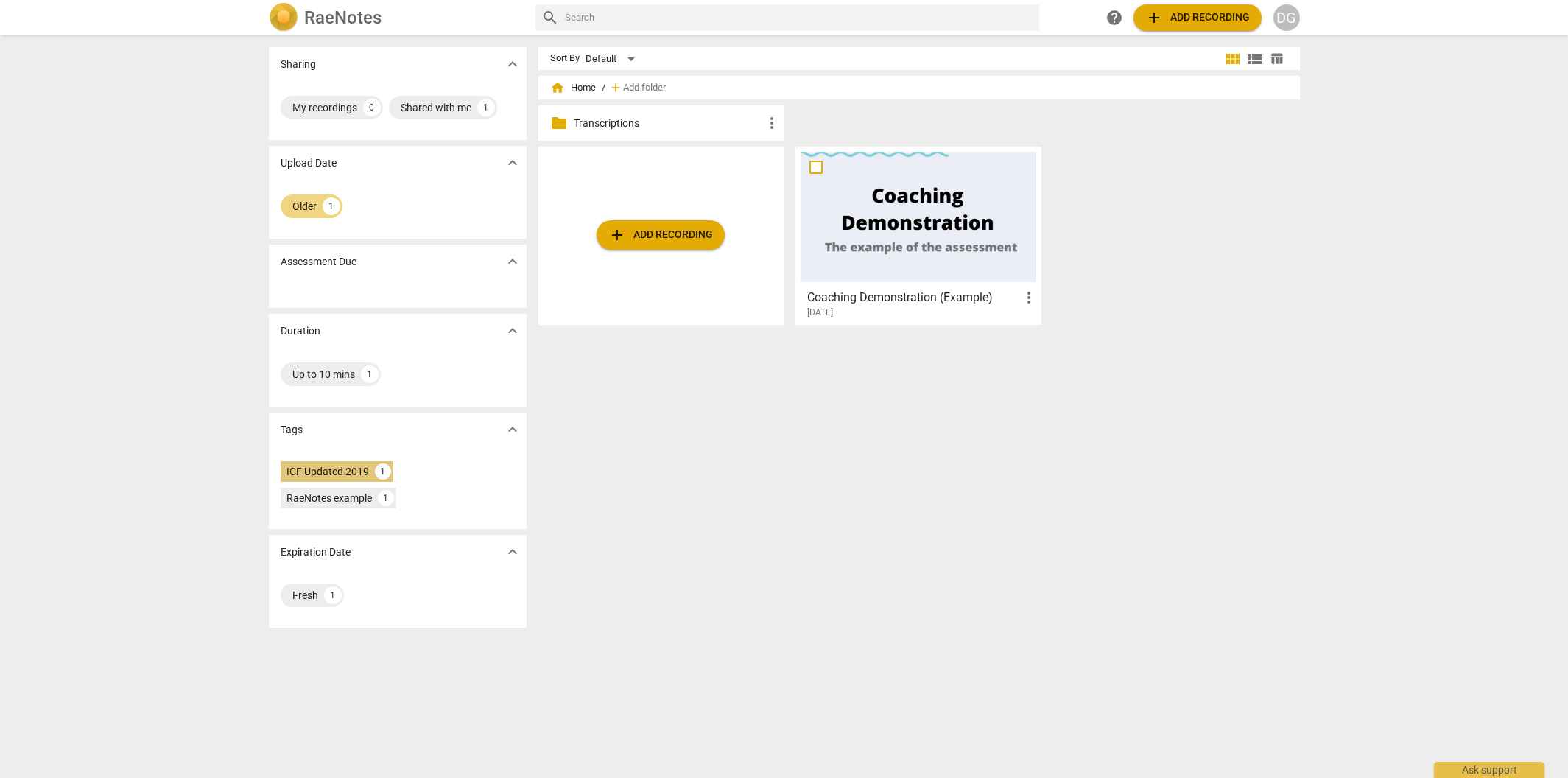
click at [343, 472] on div "ICF Updated 2019" at bounding box center [327, 471] width 82 height 15
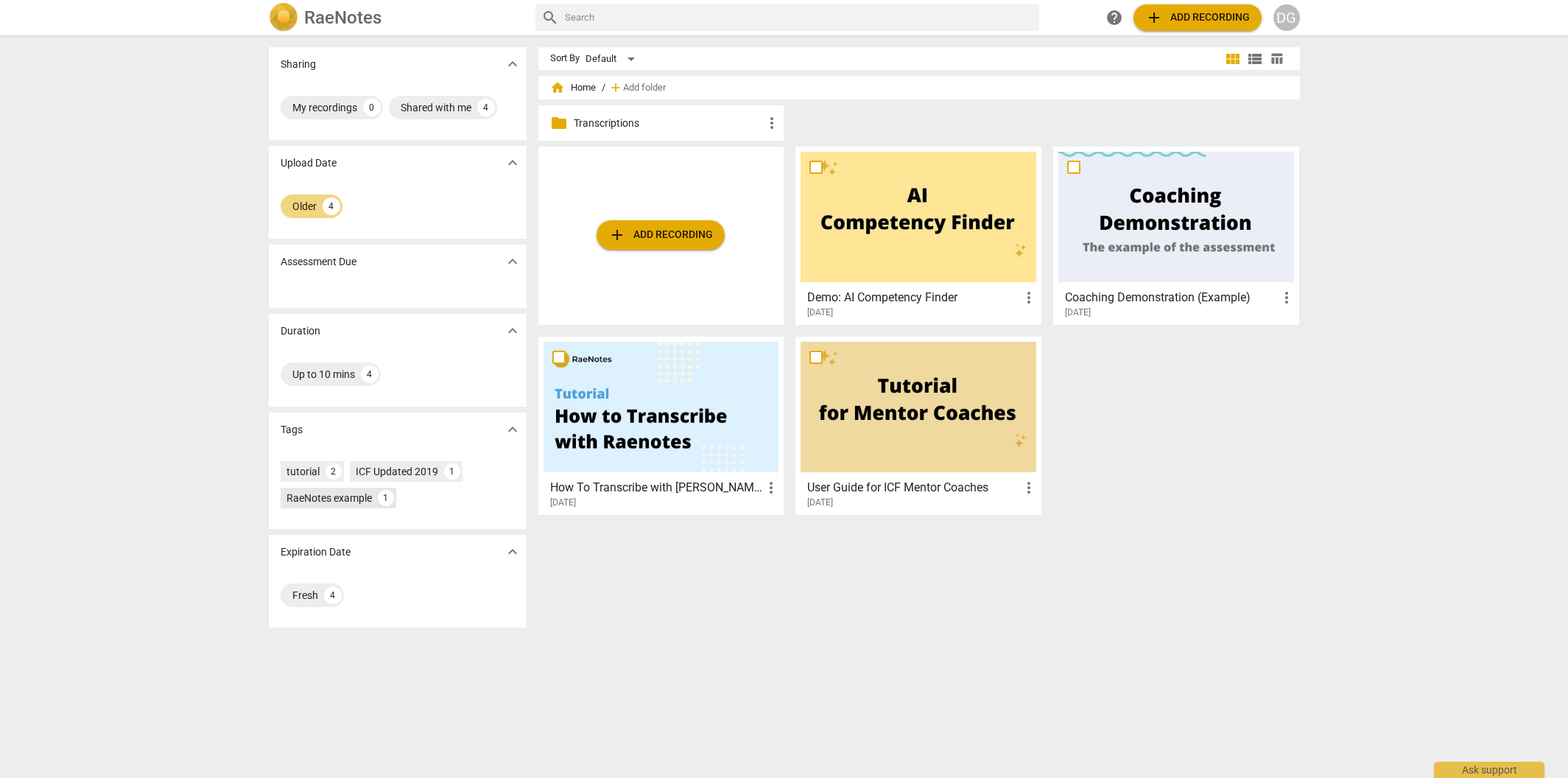
click at [338, 499] on div "RaeNotes example" at bounding box center [329, 498] width 85 height 15
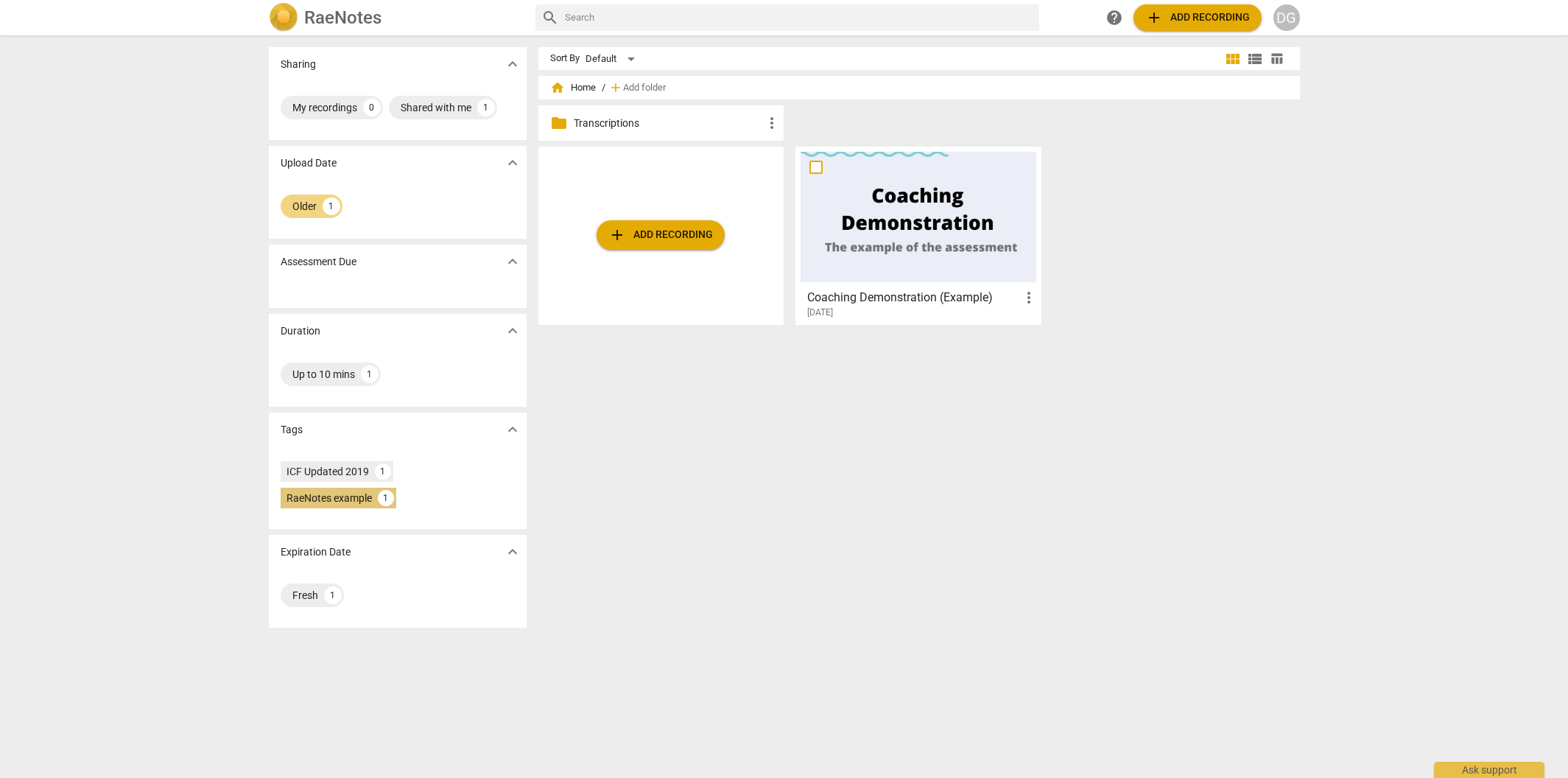
click at [338, 499] on div "RaeNotes example" at bounding box center [329, 498] width 85 height 15
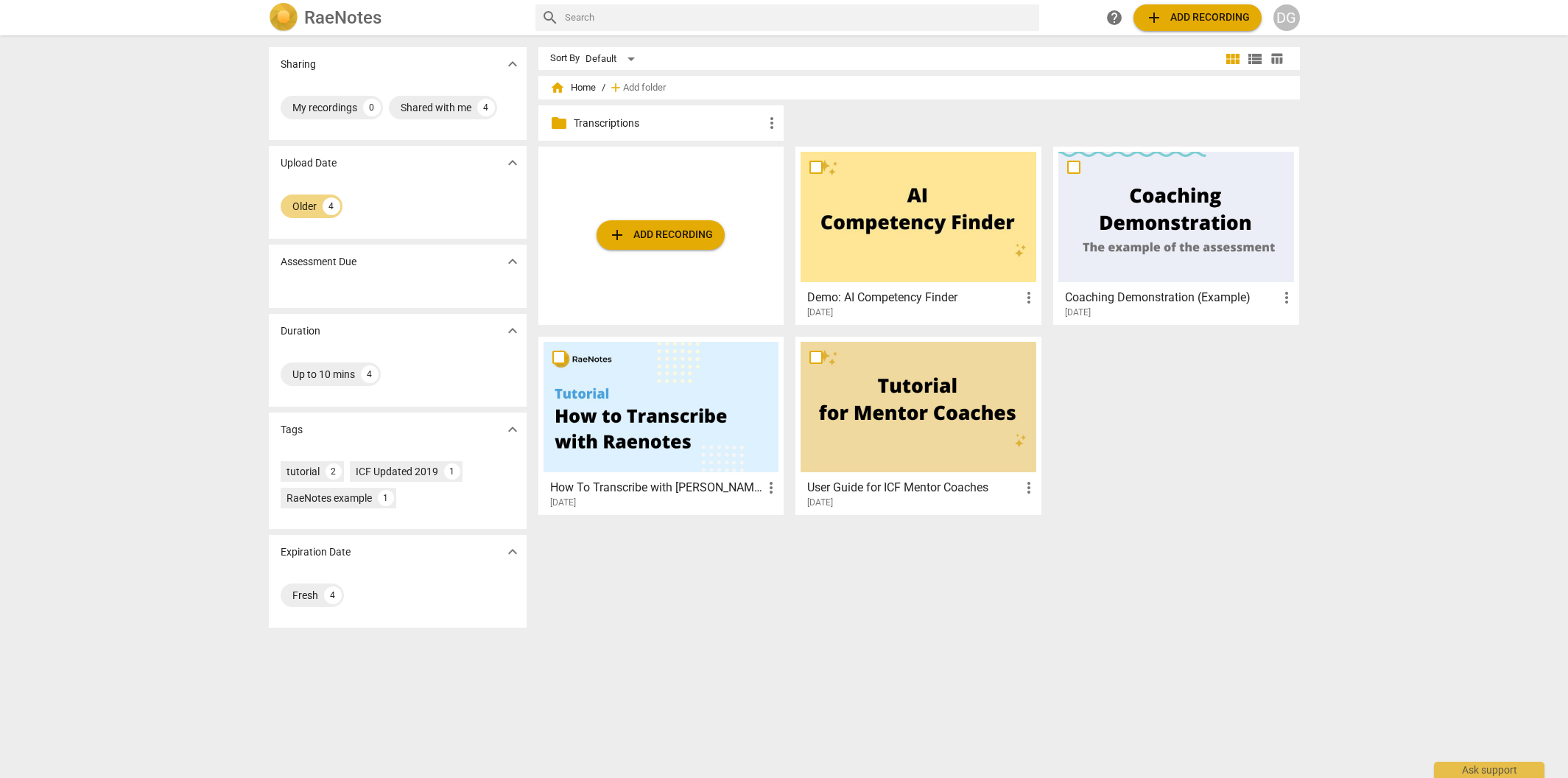
click at [682, 414] on div at bounding box center [662, 407] width 236 height 130
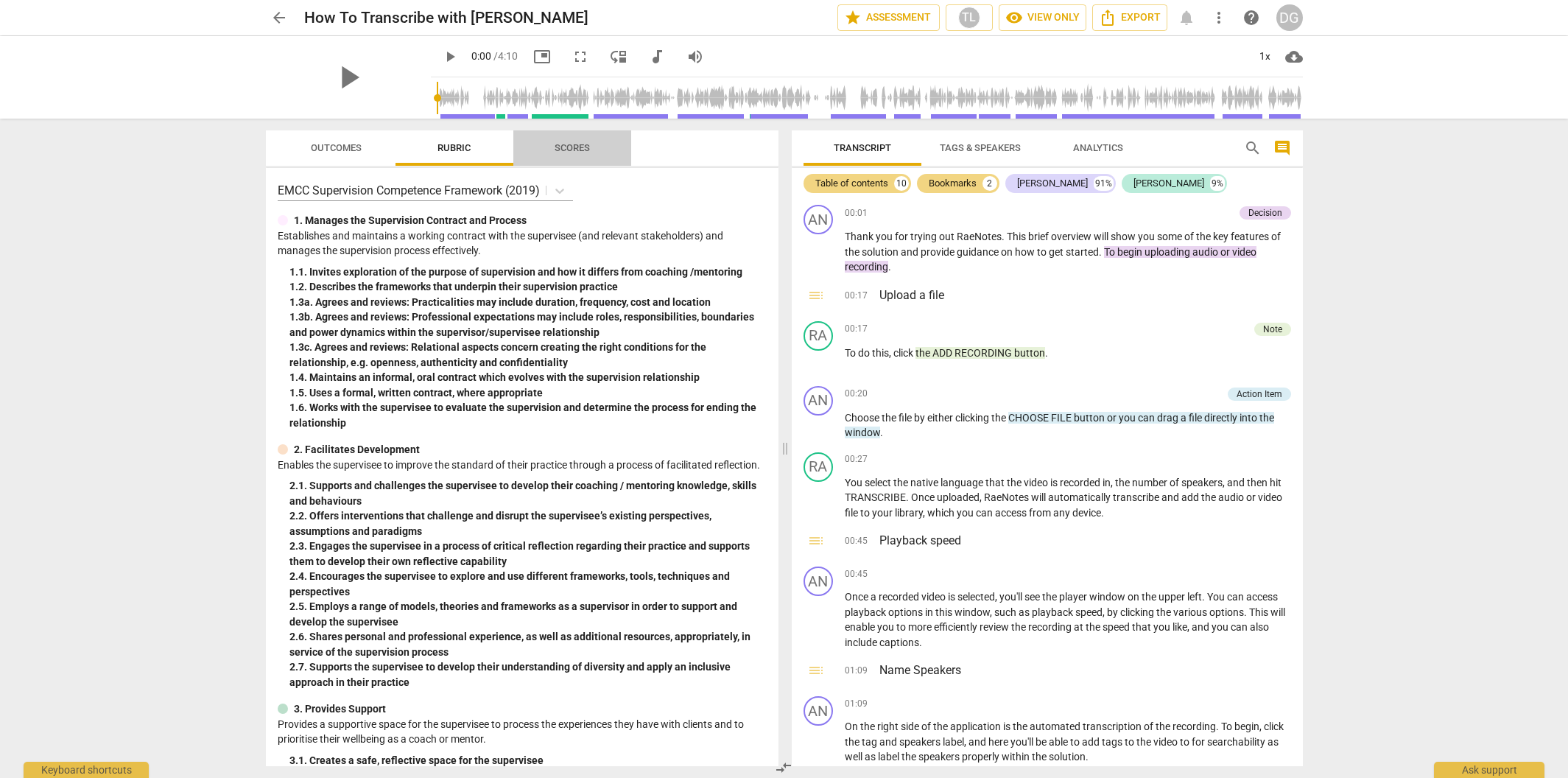
click at [580, 147] on span "Scores" at bounding box center [572, 148] width 35 height 11
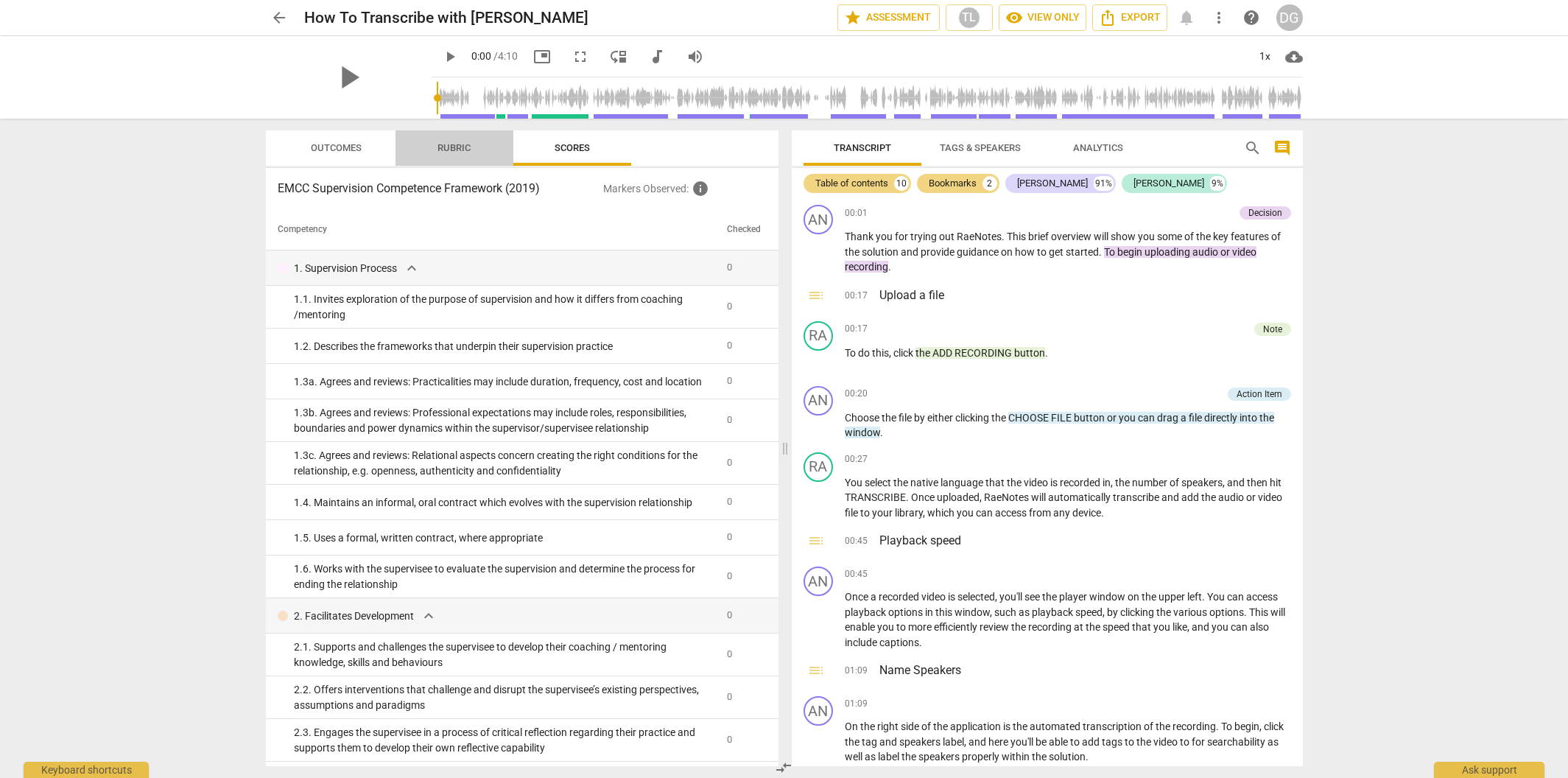
click at [452, 148] on span "Rubric" at bounding box center [454, 148] width 33 height 11
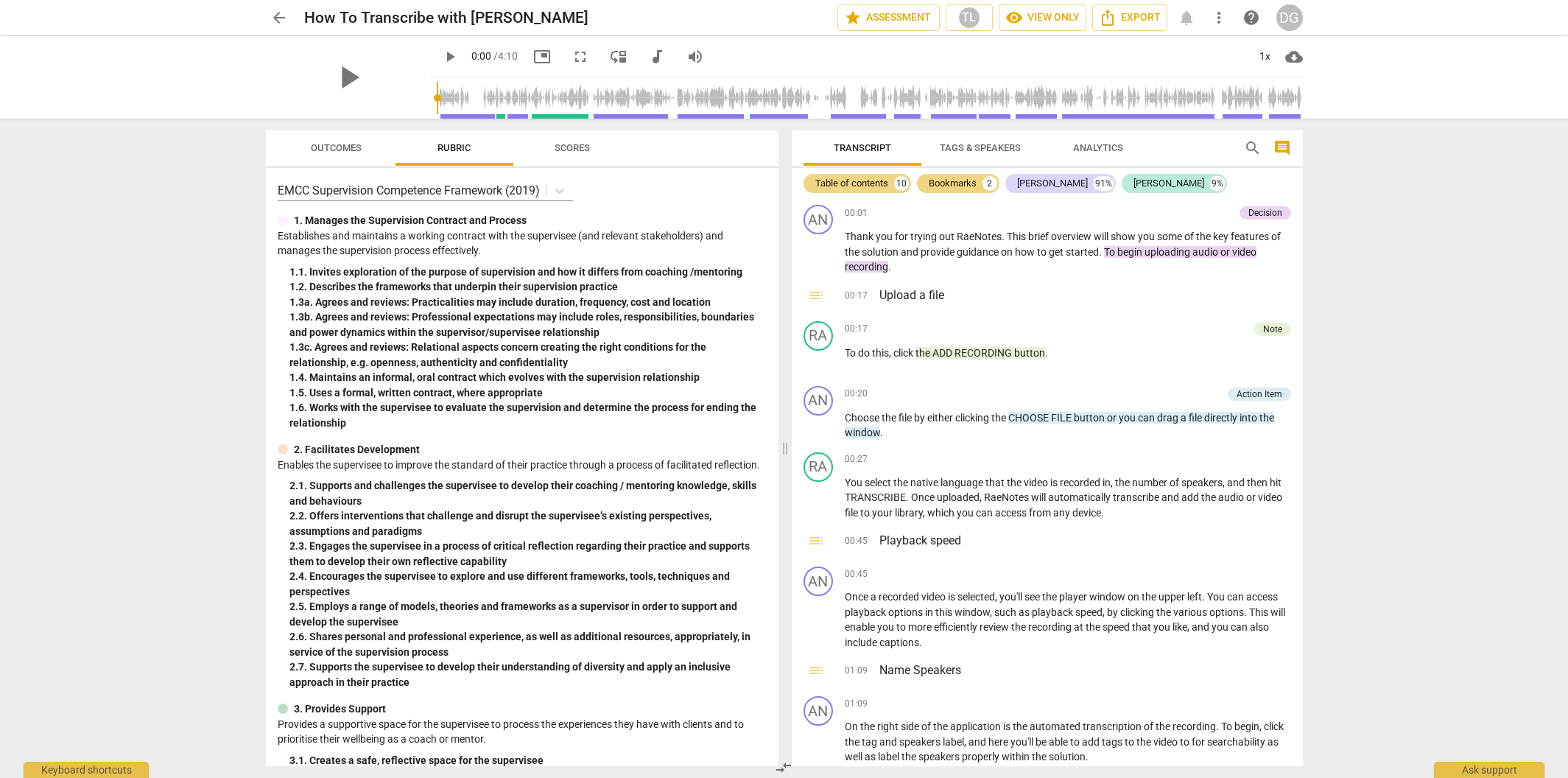
click at [336, 150] on span "Outcomes" at bounding box center [336, 148] width 50 height 11
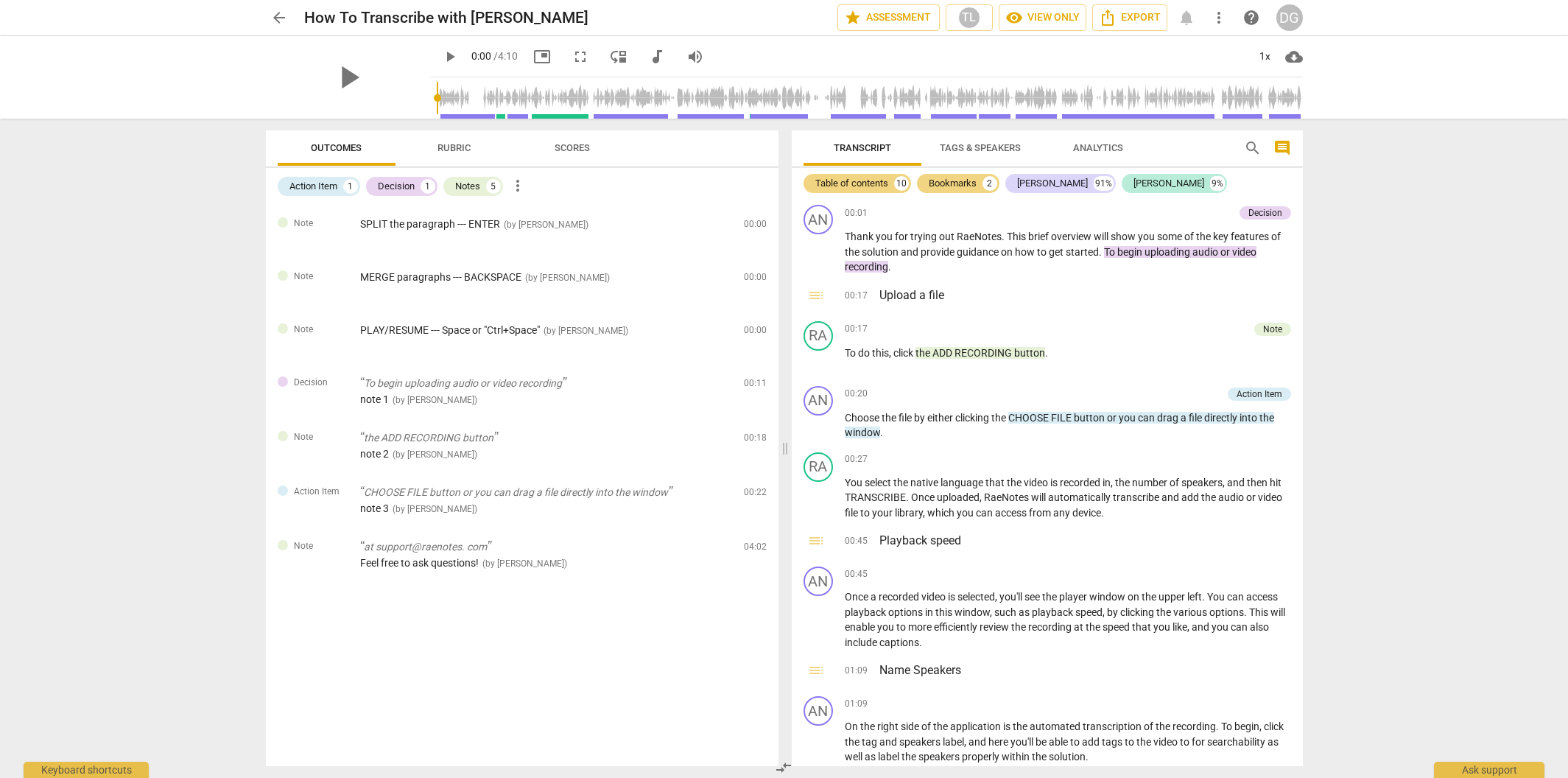
click at [1230, 19] on span "more_vert" at bounding box center [1219, 18] width 27 height 18
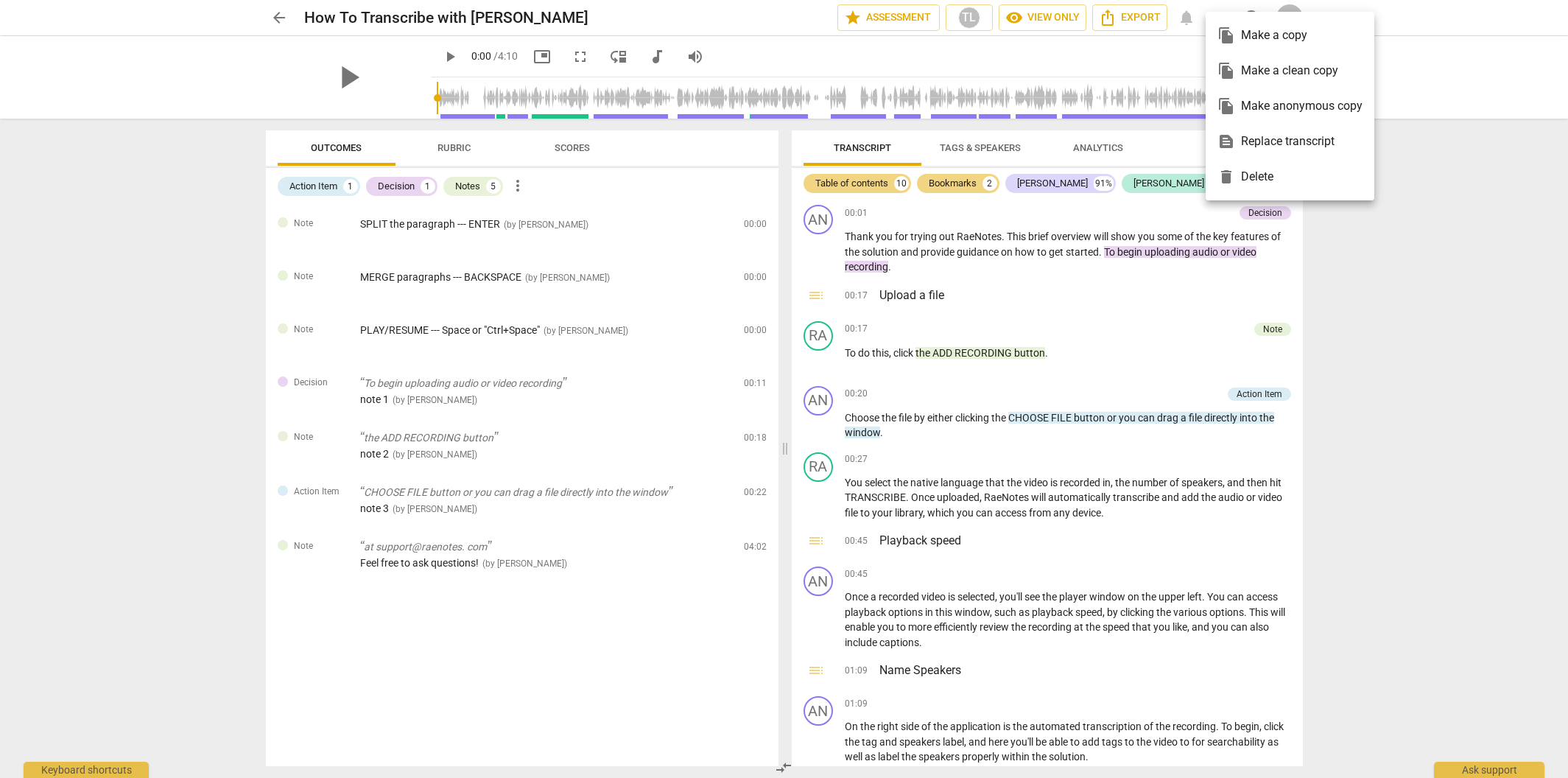
click at [662, 29] on div at bounding box center [784, 389] width 1568 height 778
